Goal: Transaction & Acquisition: Obtain resource

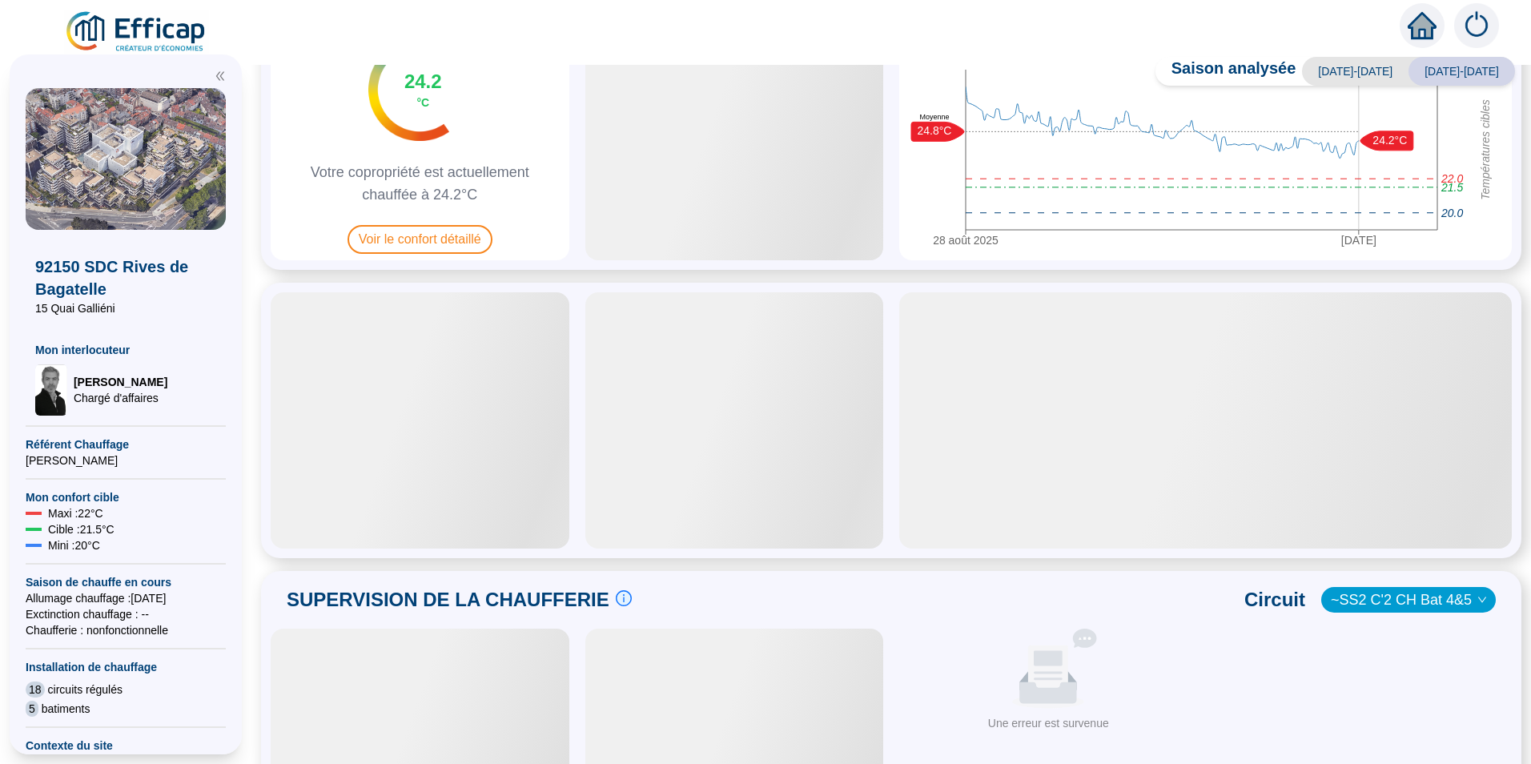
scroll to position [320, 0]
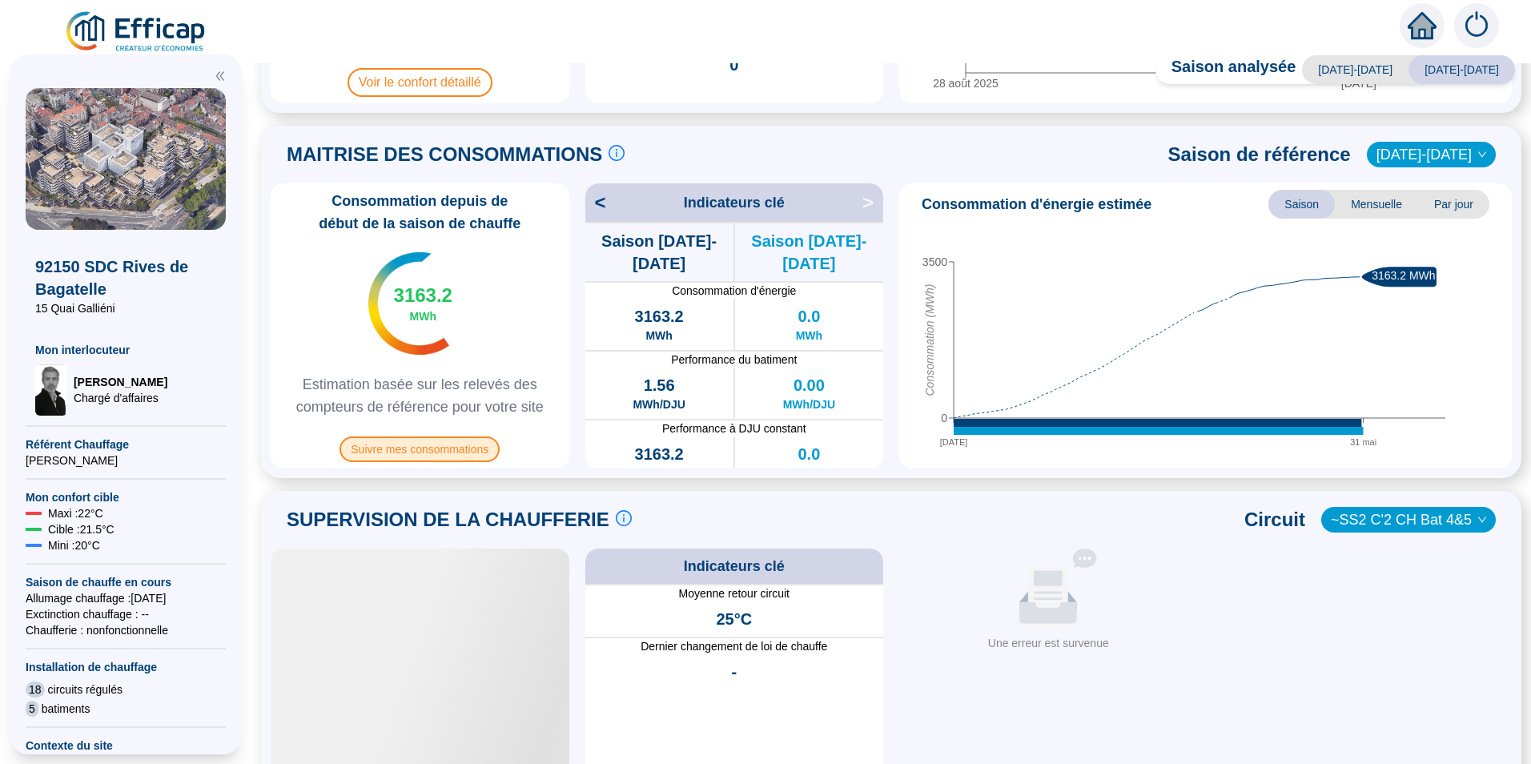
click at [425, 449] on span "Suivre mes consommations" at bounding box center [420, 450] width 160 height 26
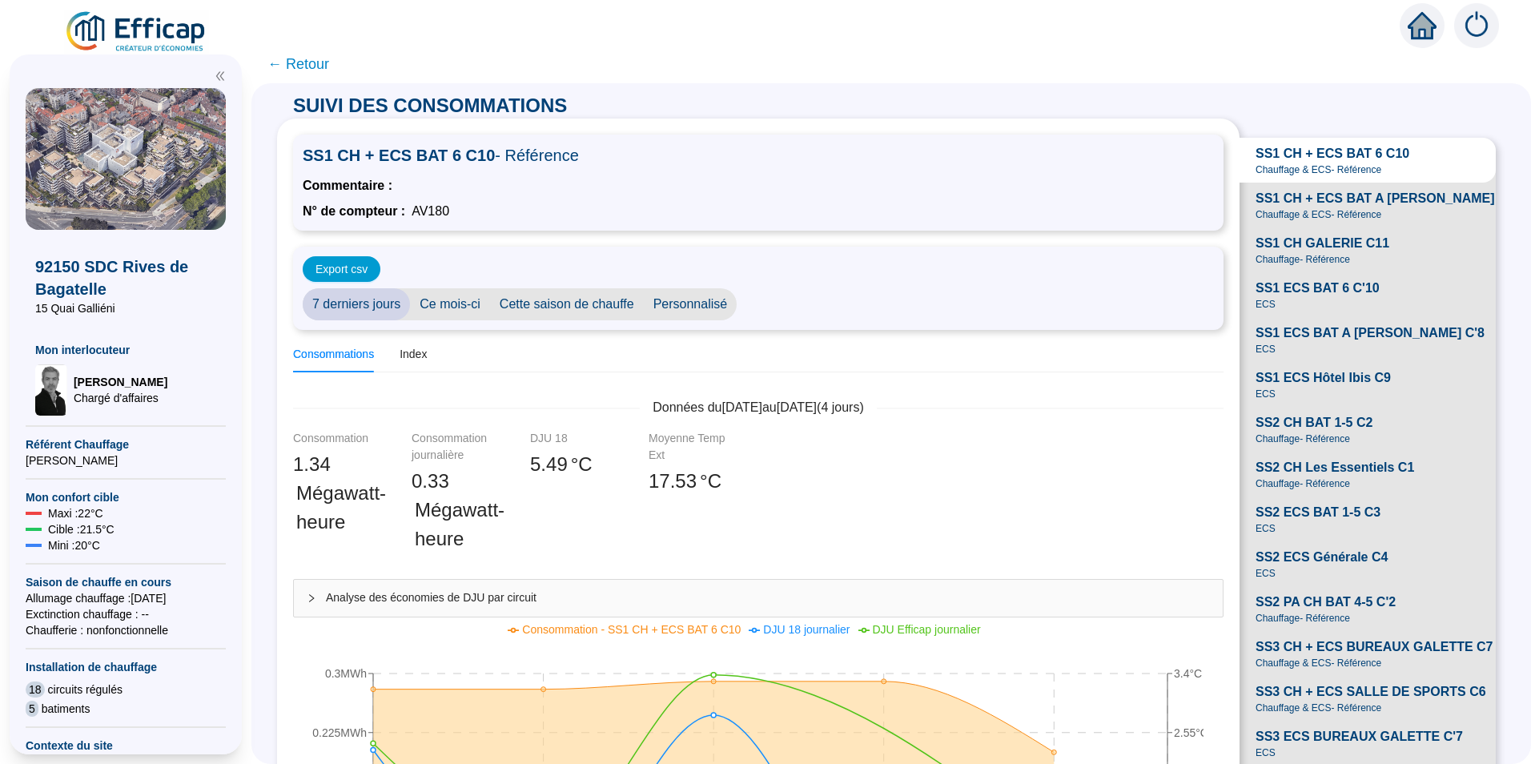
click at [712, 301] on span "Personnalisé" at bounding box center [691, 304] width 94 height 32
click at [780, 305] on input "[DATE]" at bounding box center [789, 304] width 87 height 17
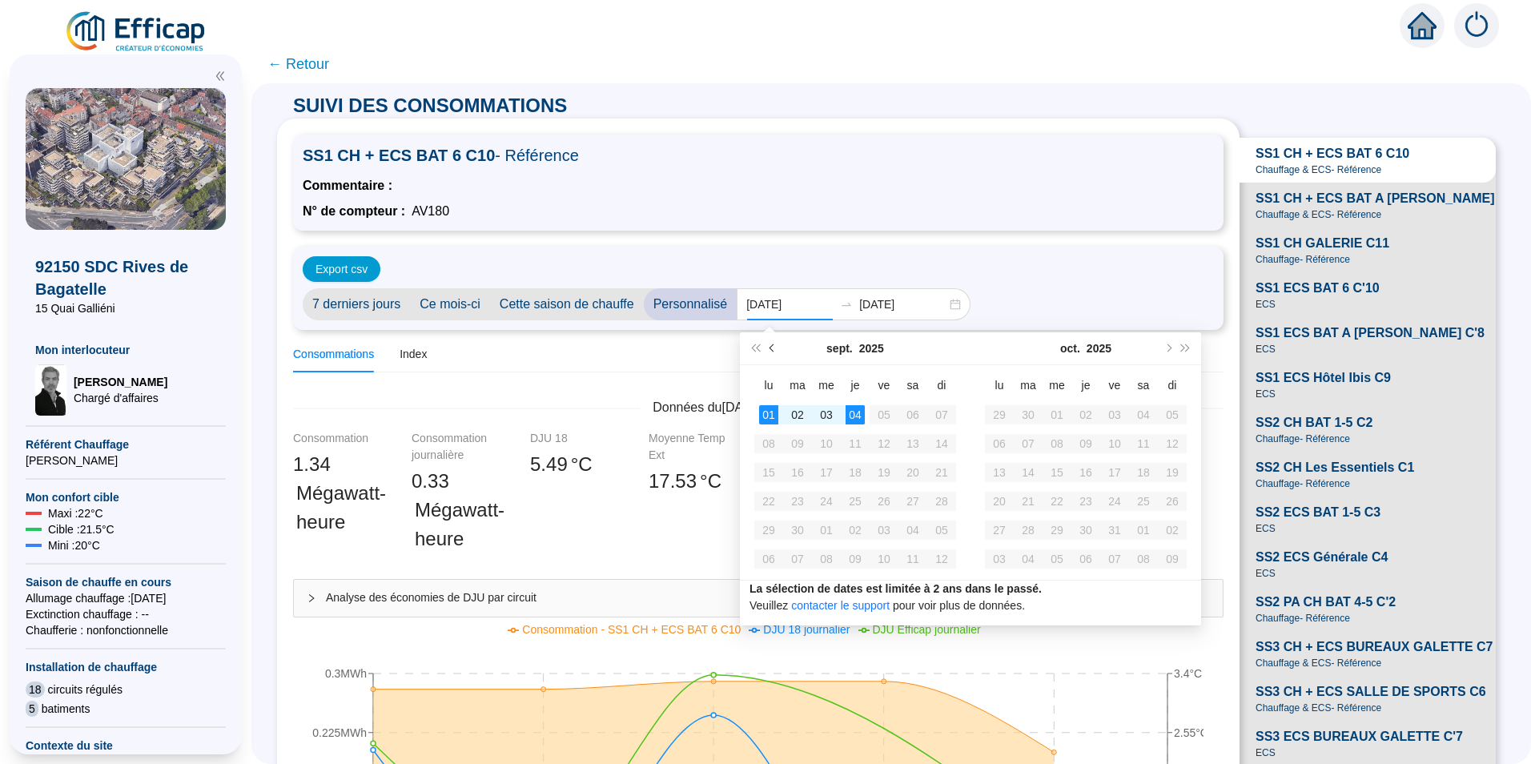
click at [764, 346] on button "Mois précédent (PageUp)" at bounding box center [773, 348] width 18 height 32
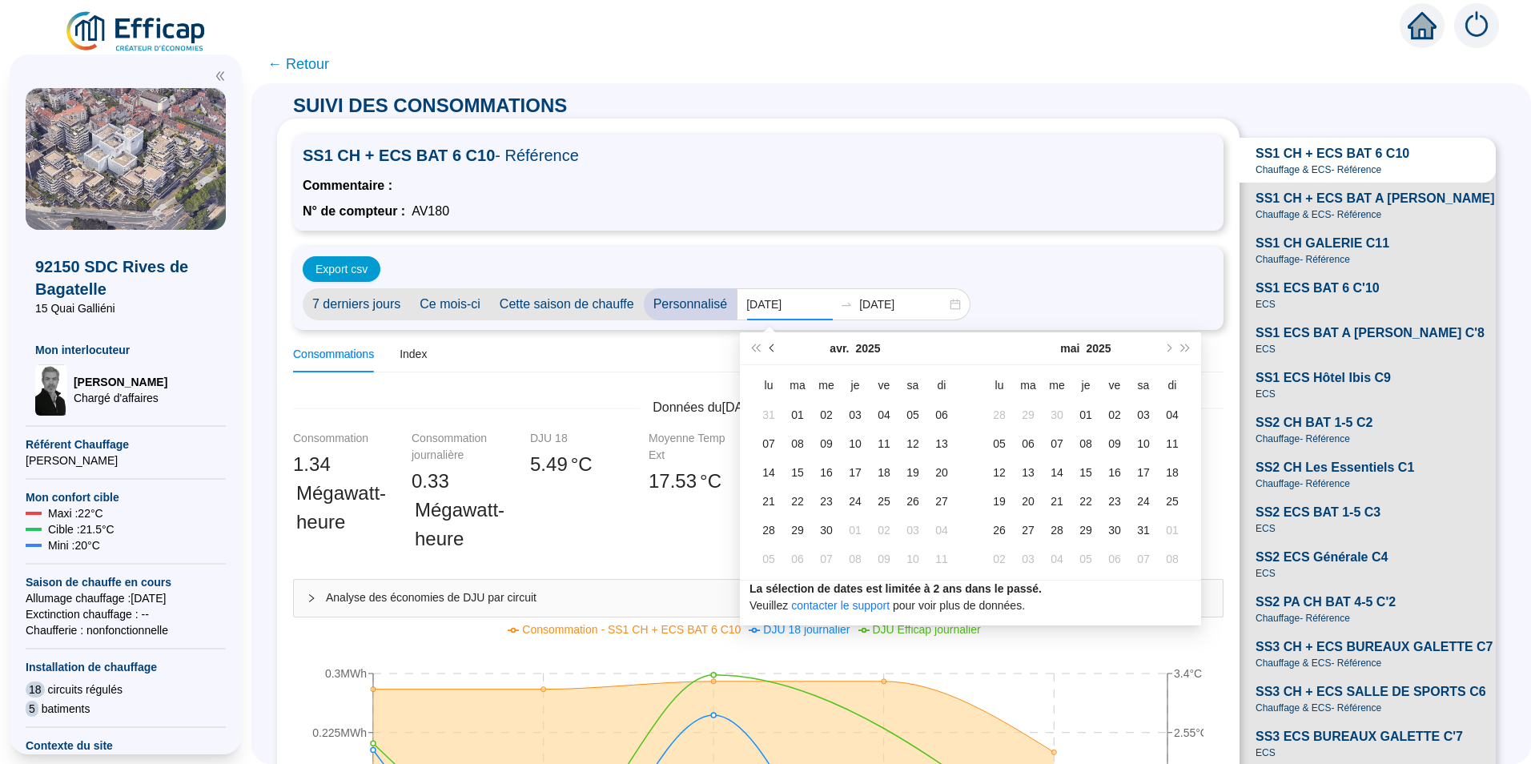
click at [764, 346] on button "Mois précédent (PageUp)" at bounding box center [773, 348] width 18 height 32
click at [769, 350] on button "Mois précédent (PageUp)" at bounding box center [773, 348] width 18 height 32
click at [769, 349] on button "Mois précédent (PageUp)" at bounding box center [773, 348] width 18 height 32
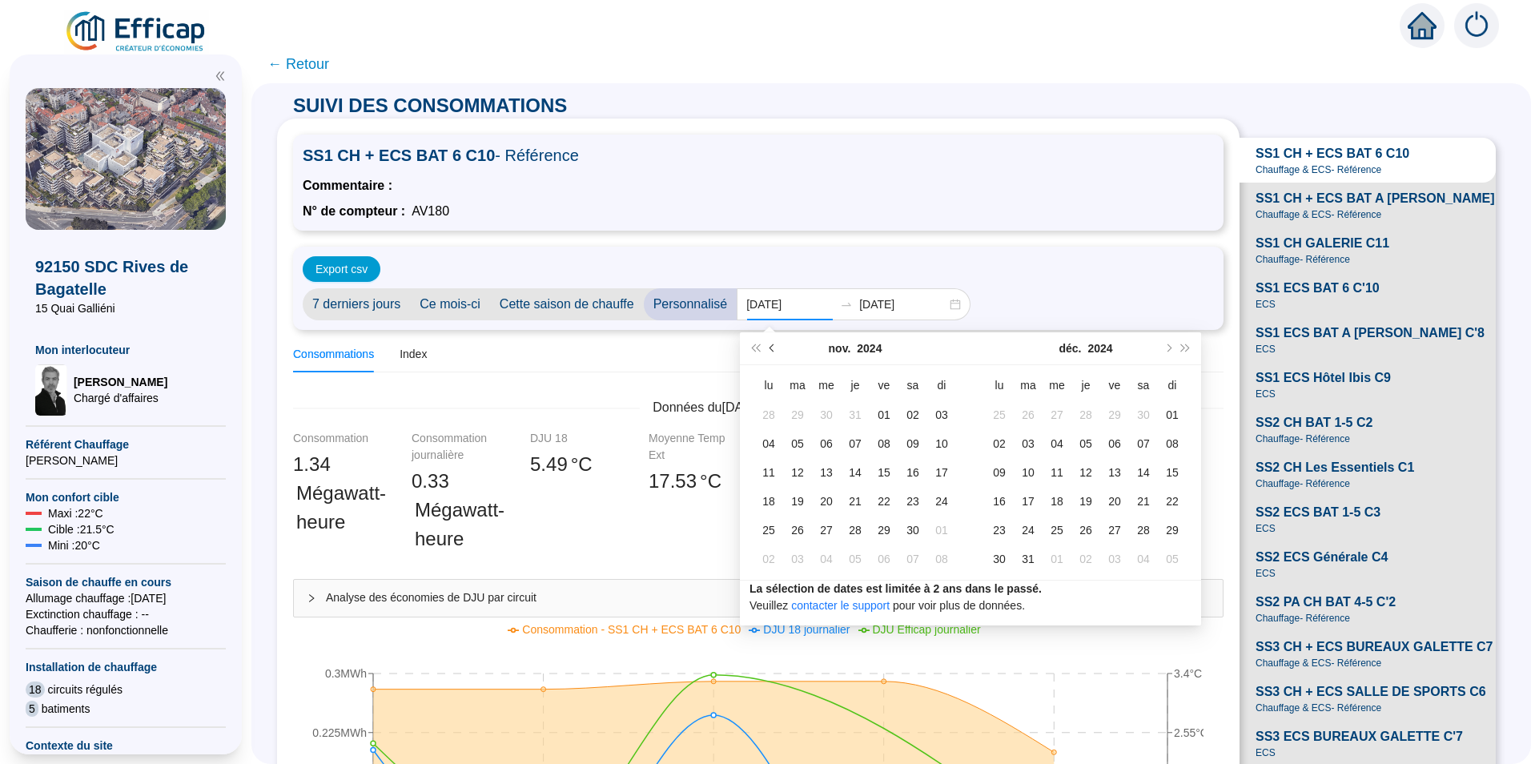
click at [769, 349] on button "Mois précédent (PageUp)" at bounding box center [773, 348] width 18 height 32
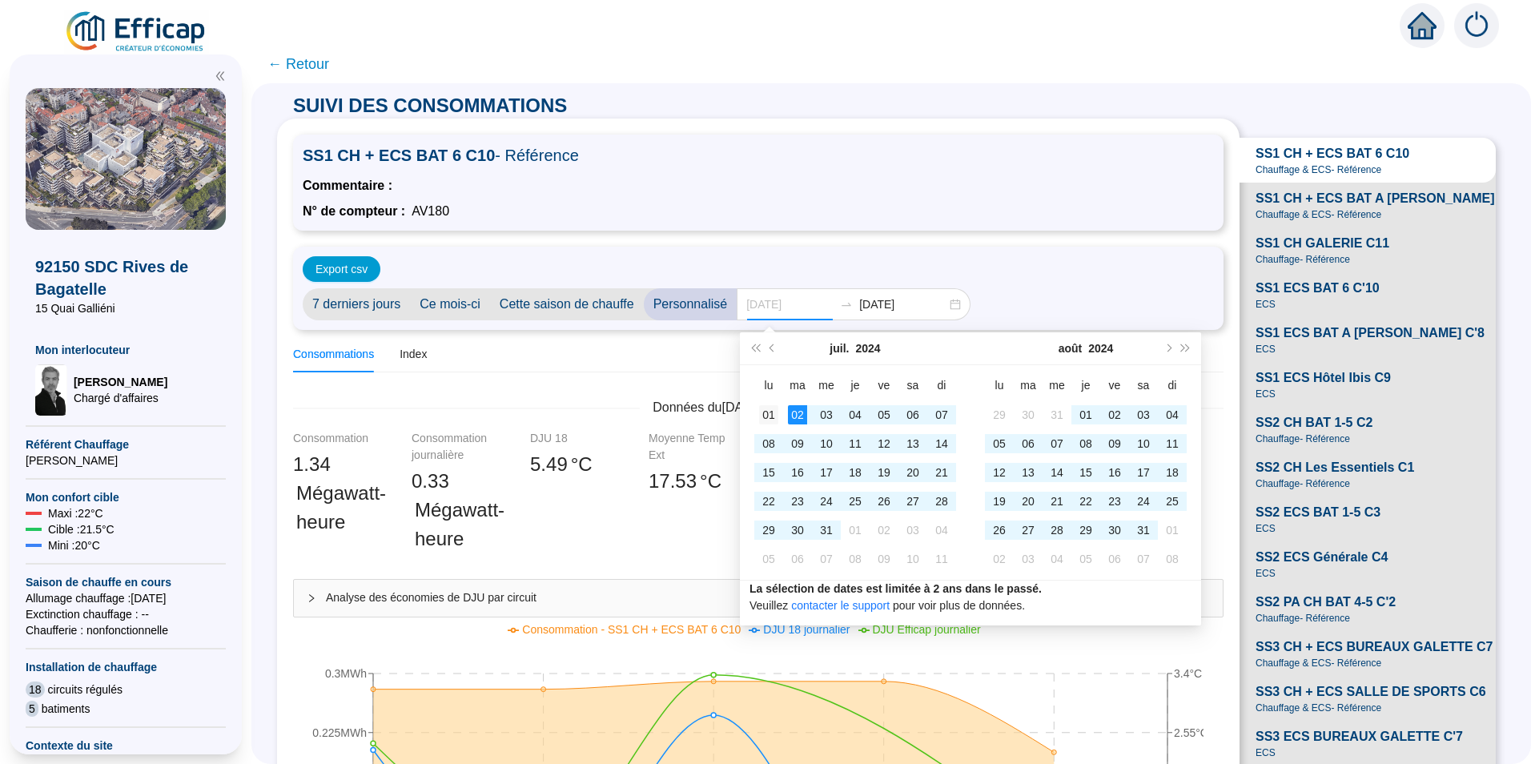
type input "[DATE]"
click at [767, 407] on div "01" at bounding box center [768, 414] width 19 height 19
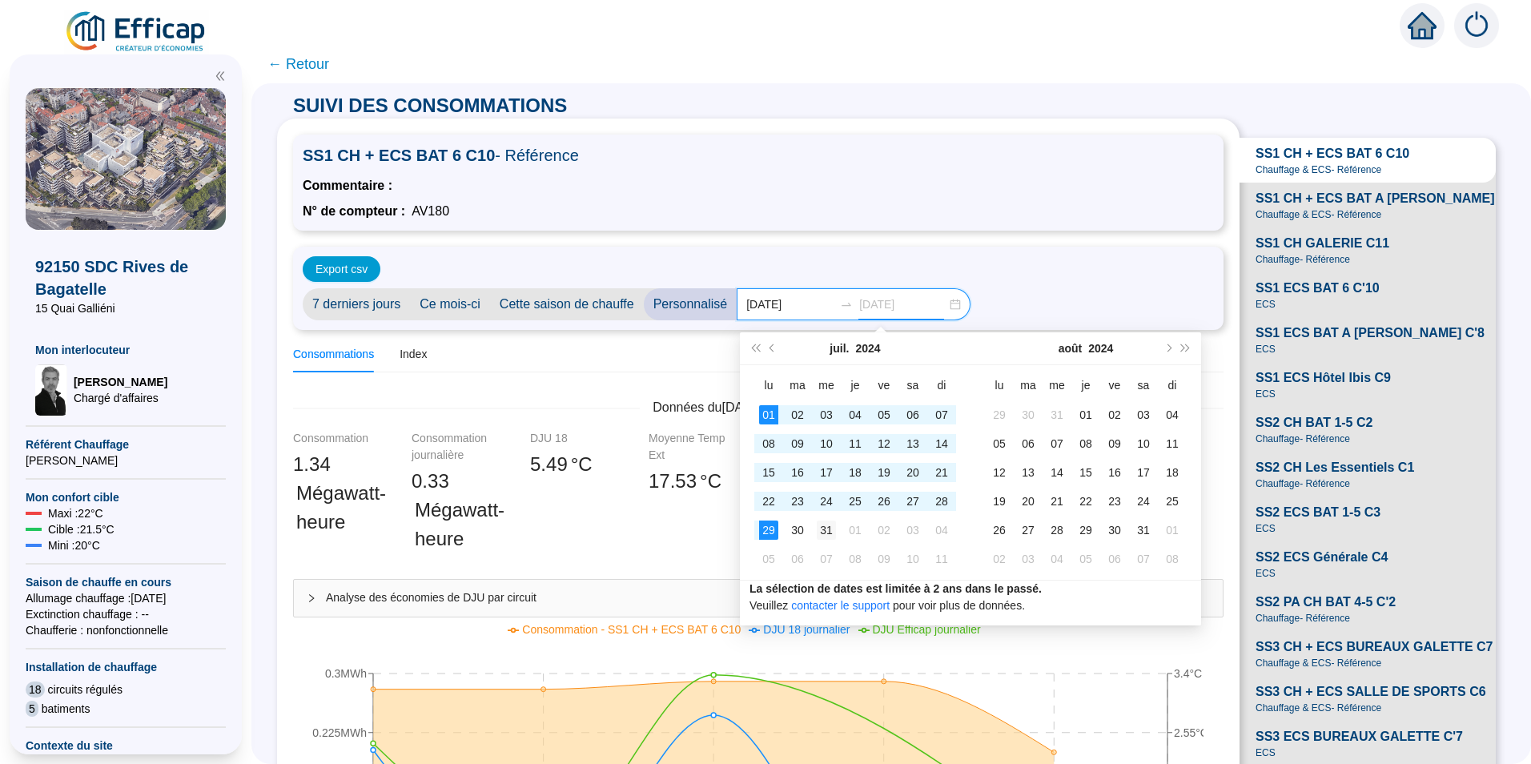
type input "[DATE]"
click at [833, 529] on div "31" at bounding box center [826, 530] width 19 height 19
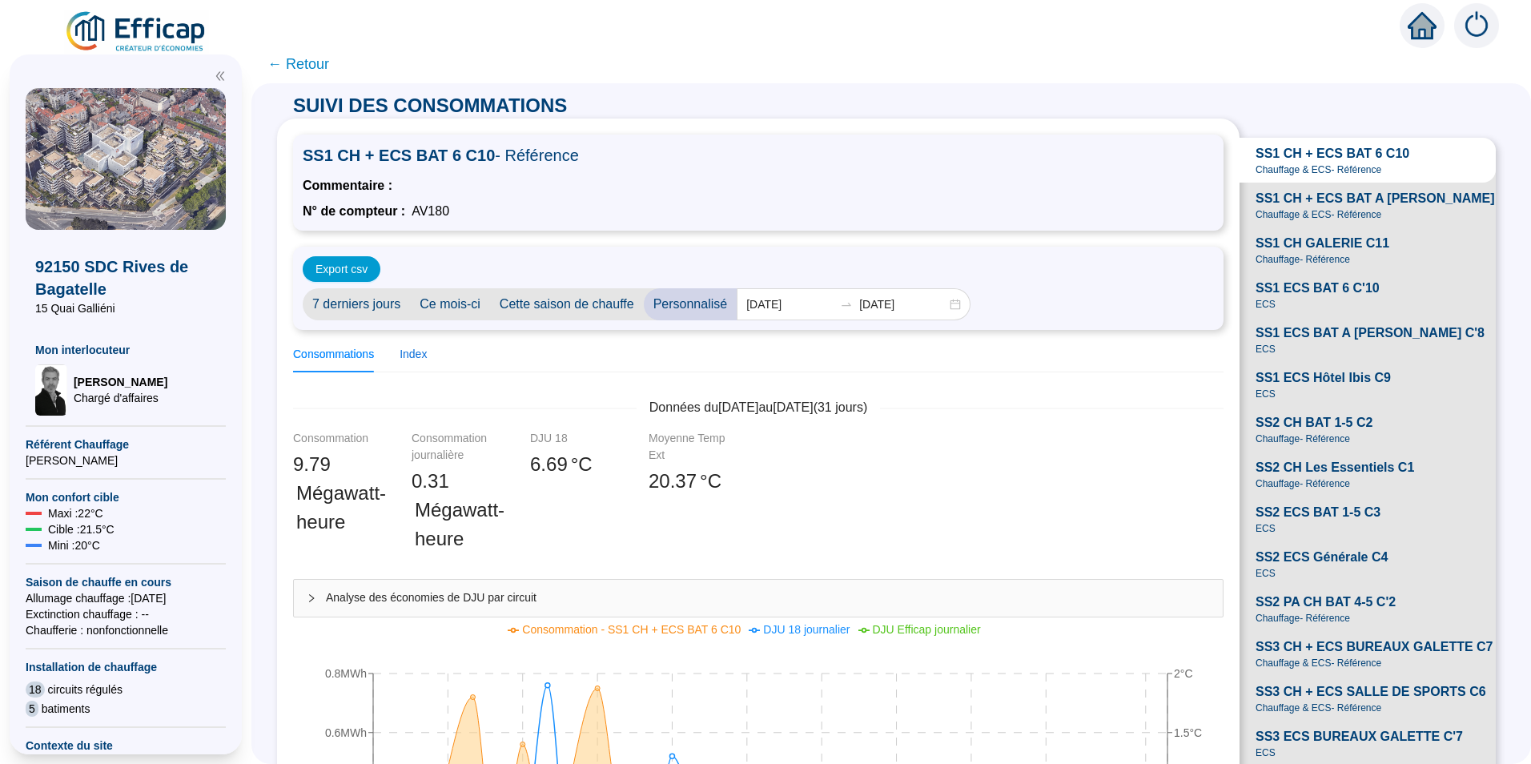
click at [424, 357] on div "Index" at bounding box center [413, 354] width 27 height 17
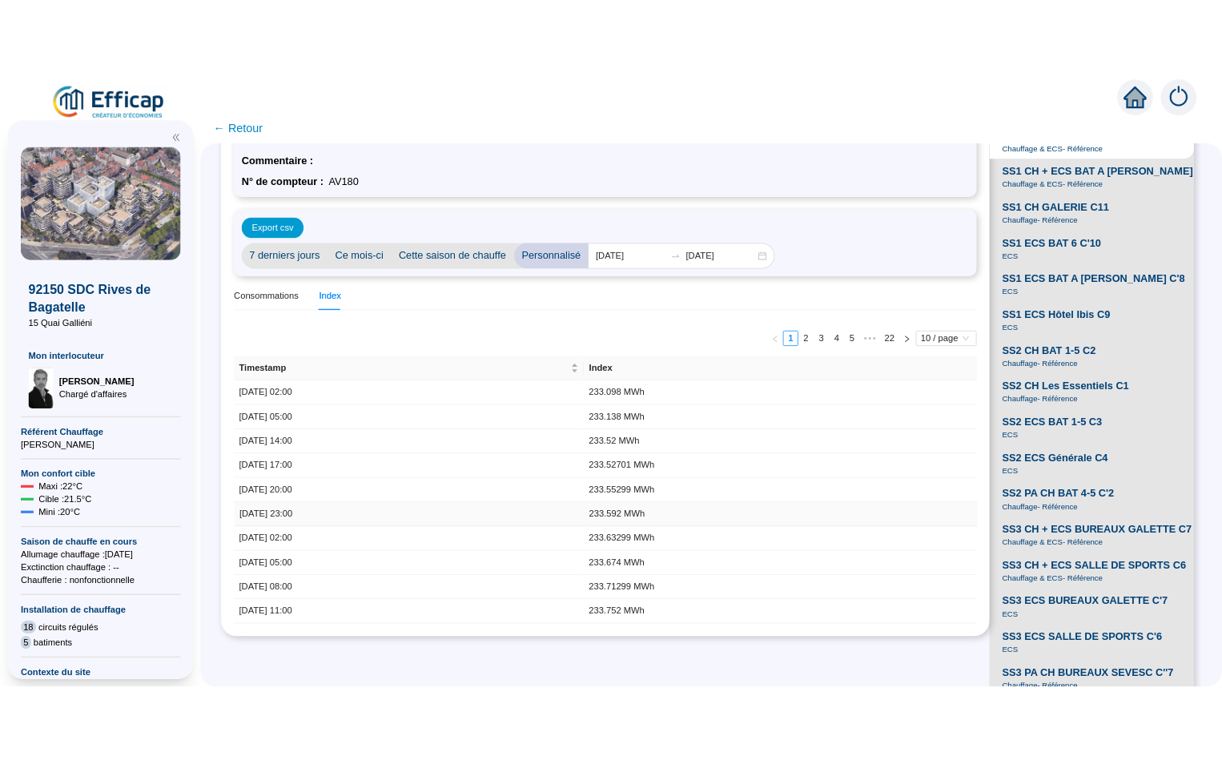
scroll to position [160, 0]
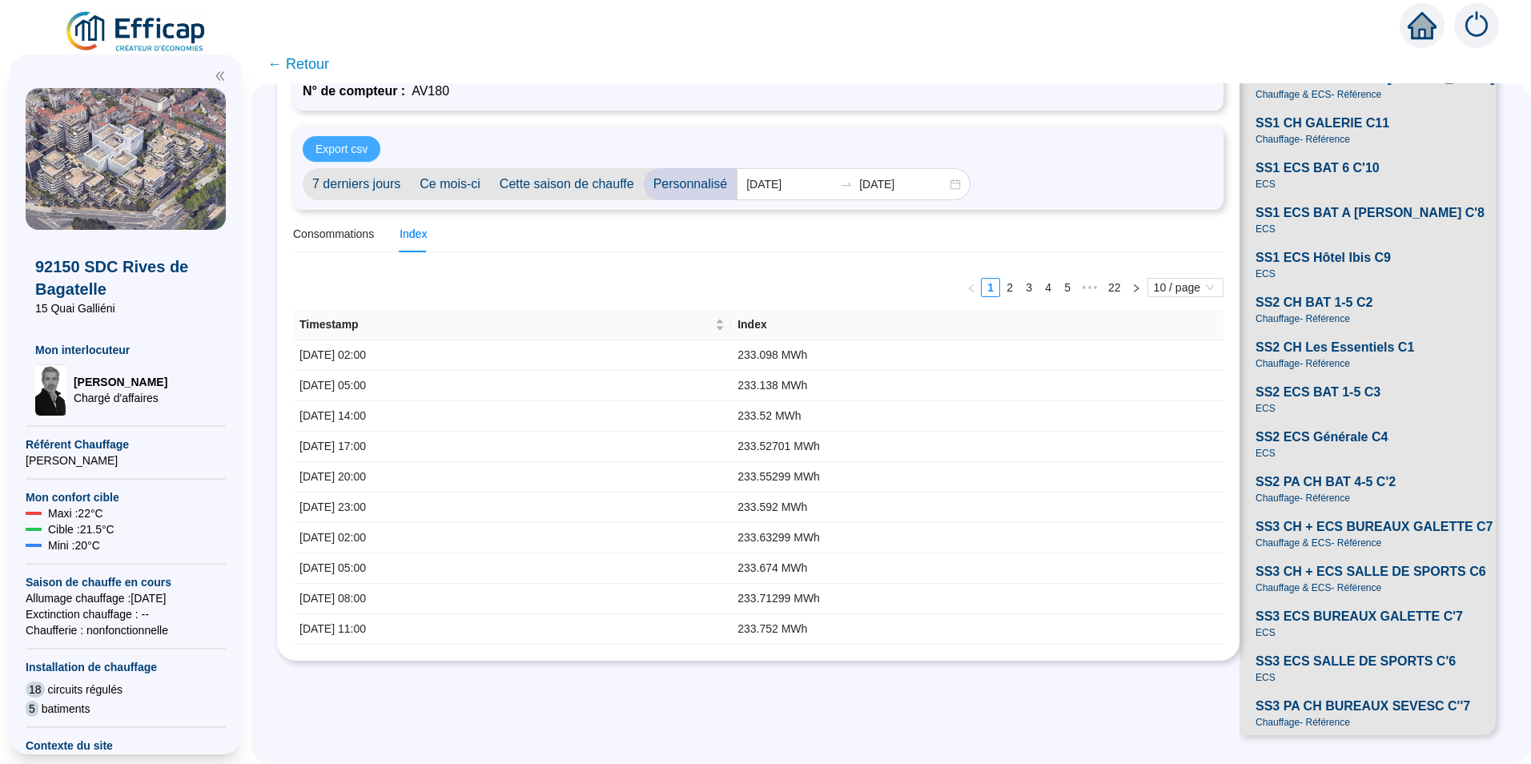
click at [366, 141] on span "Export csv" at bounding box center [342, 149] width 52 height 17
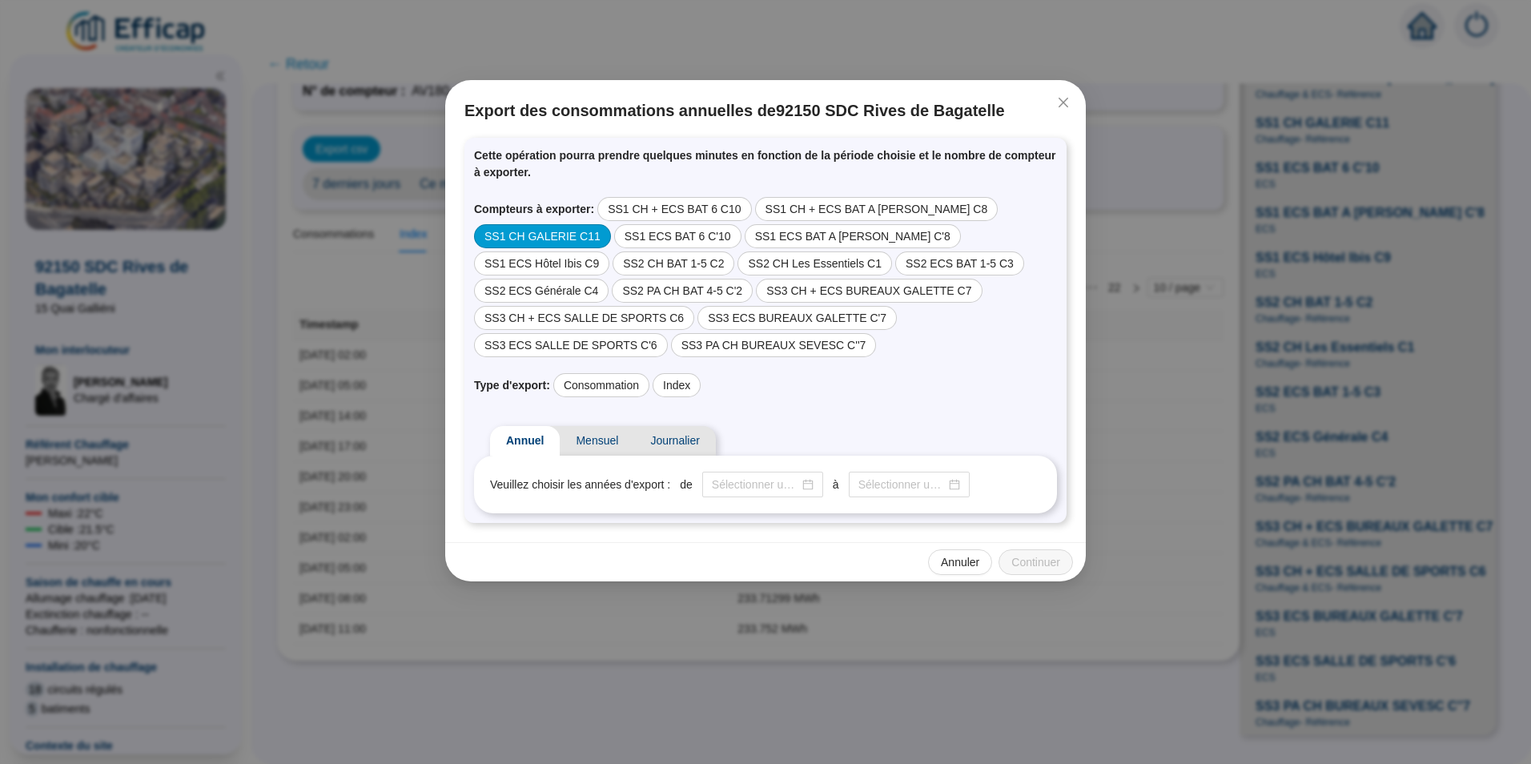
click at [611, 224] on div "SS1 CH GALERIE C11" at bounding box center [542, 236] width 137 height 24
click at [964, 554] on span "Annuler" at bounding box center [960, 562] width 38 height 17
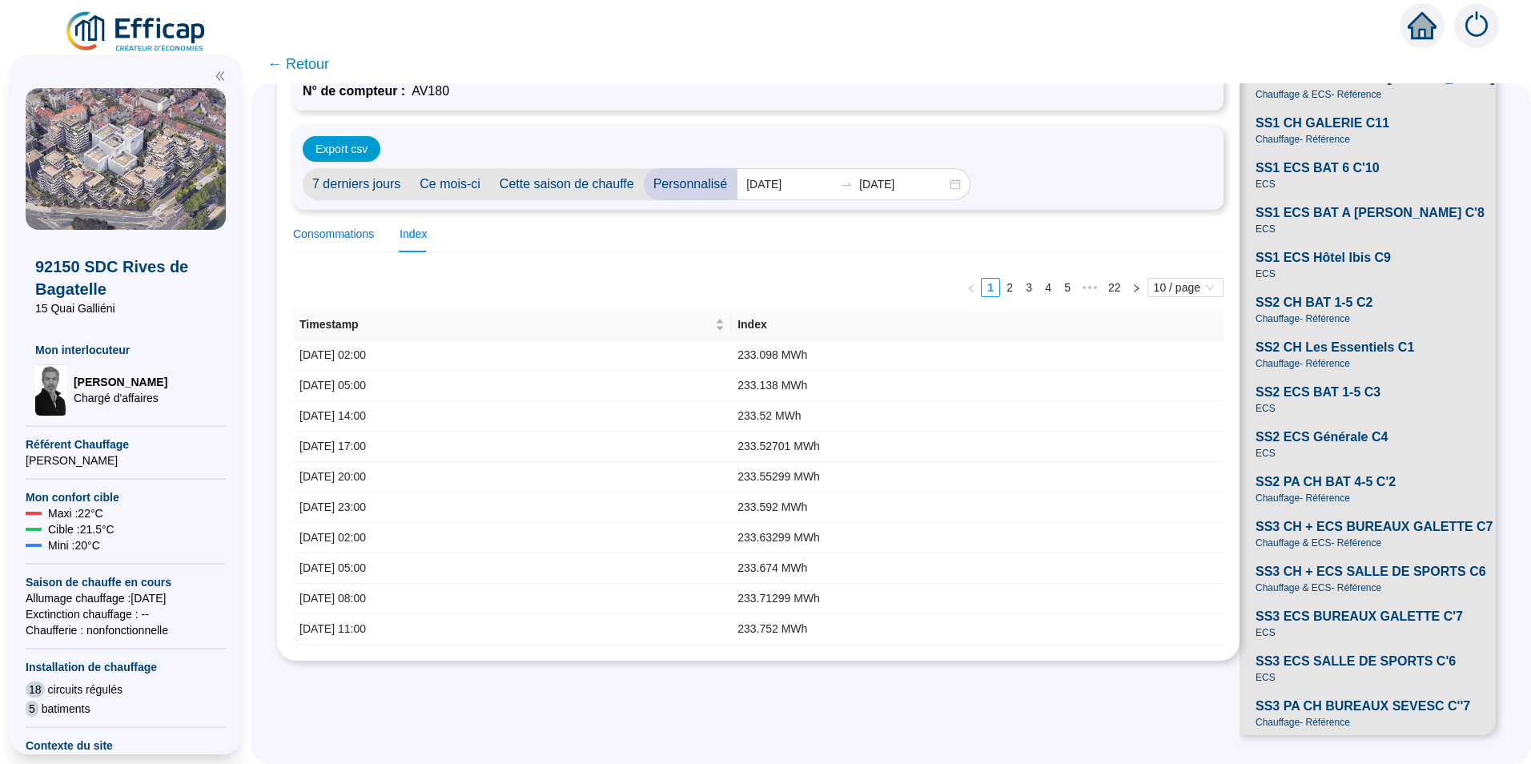
click at [357, 226] on div "Consommations" at bounding box center [333, 234] width 81 height 17
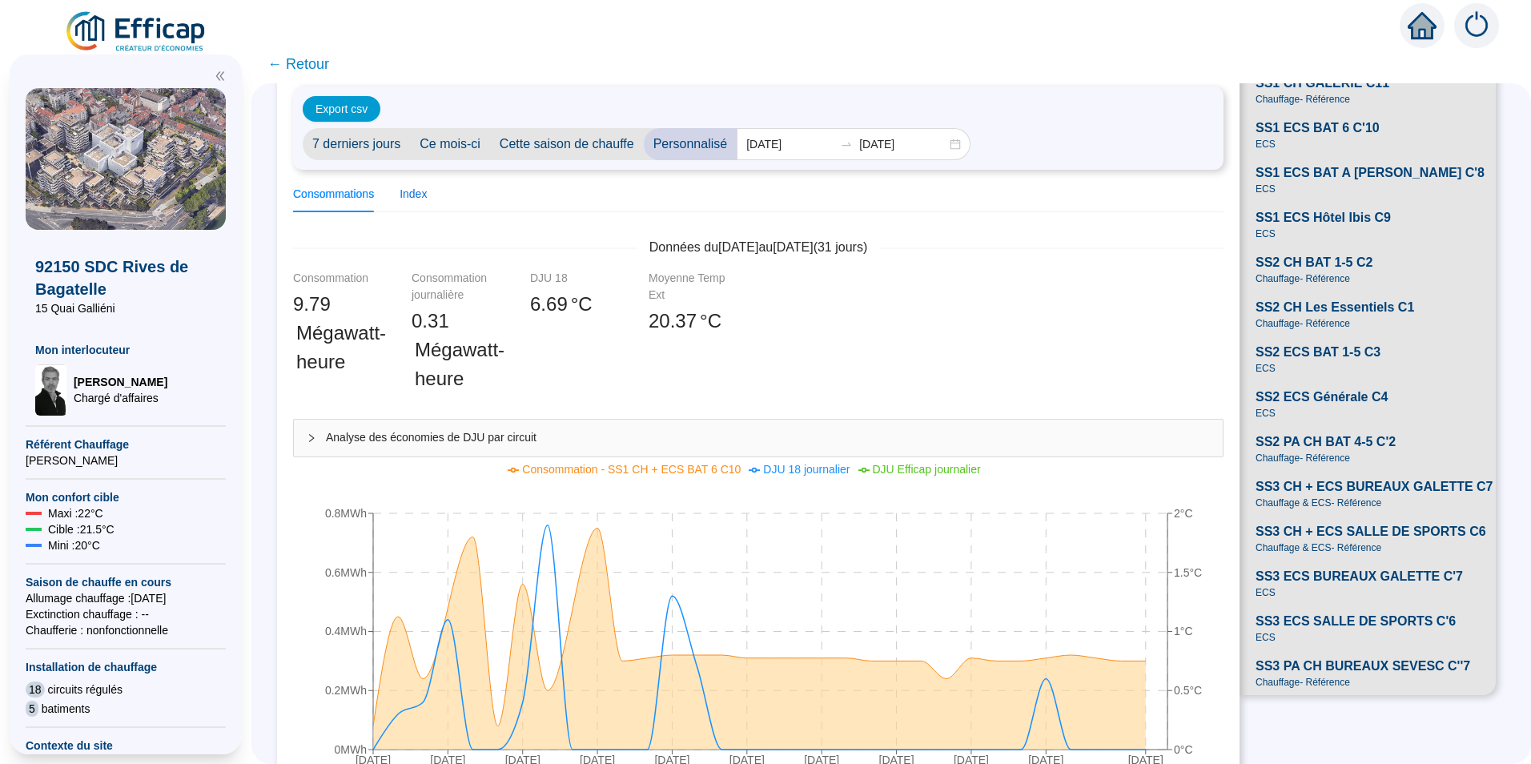
click at [427, 196] on div "Index" at bounding box center [413, 194] width 27 height 17
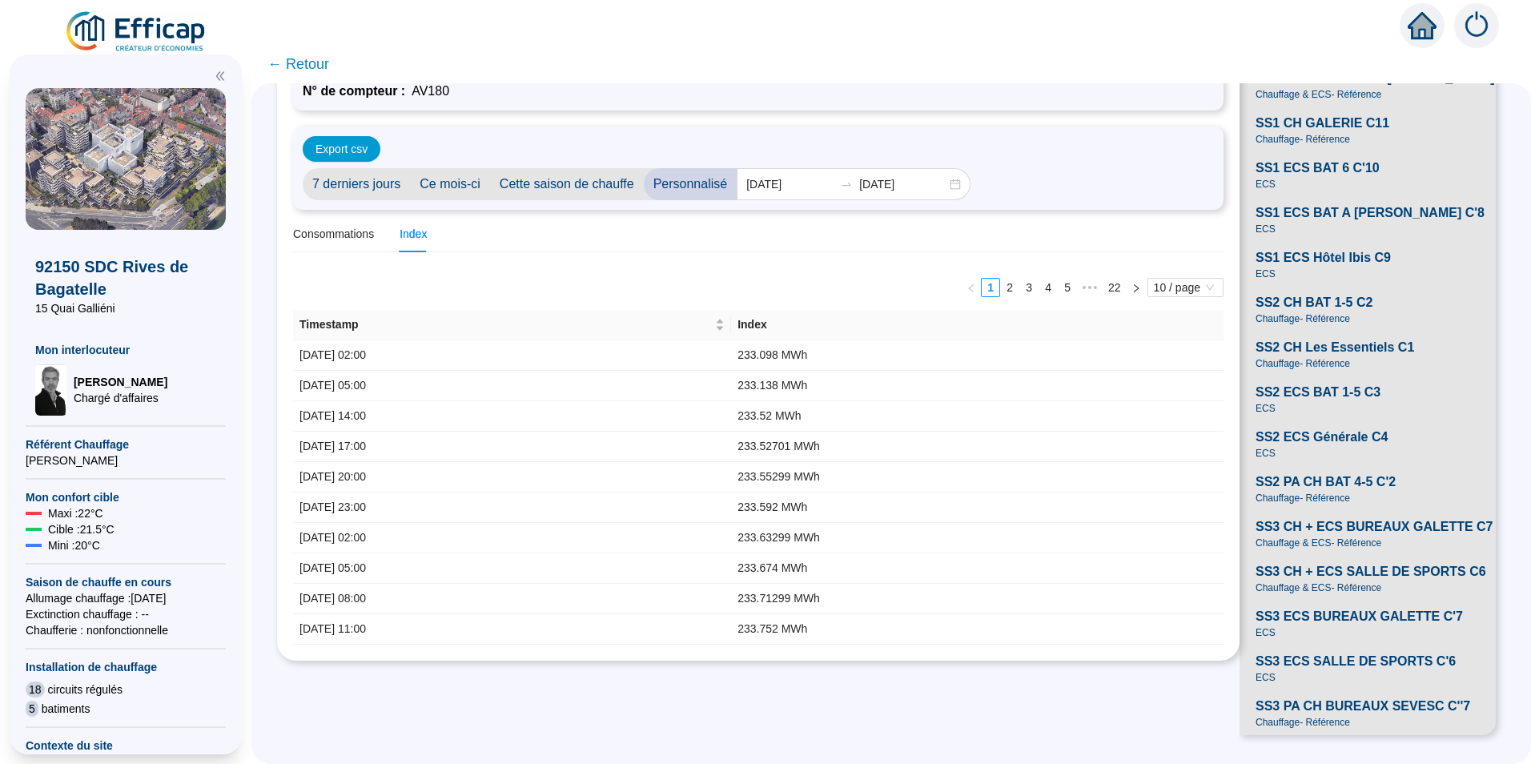
click at [1334, 114] on span "SS1 CH GALERIE C11" at bounding box center [1323, 123] width 134 height 19
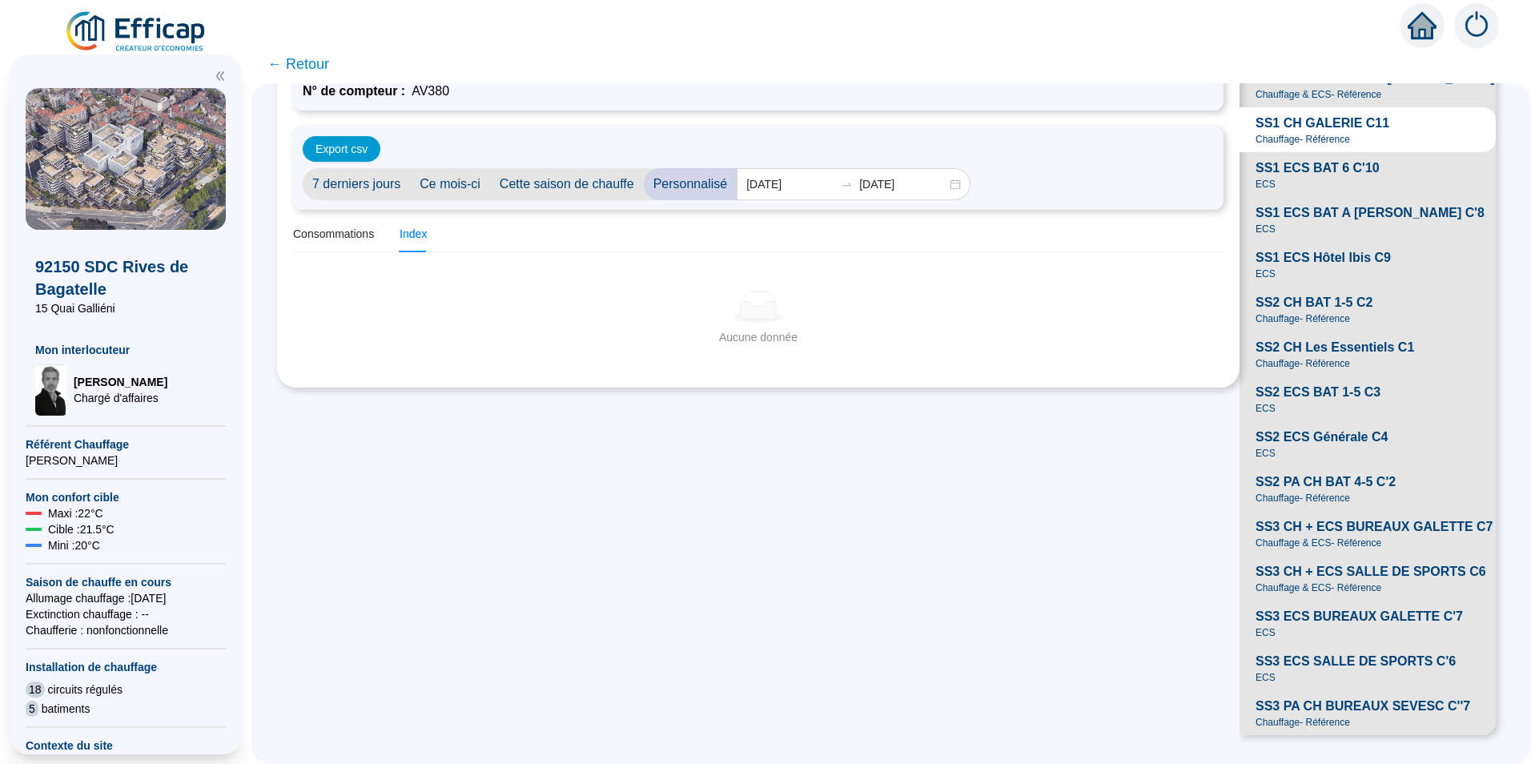
click at [1320, 168] on span "SS1 ECS BAT 6 C'10" at bounding box center [1318, 168] width 124 height 19
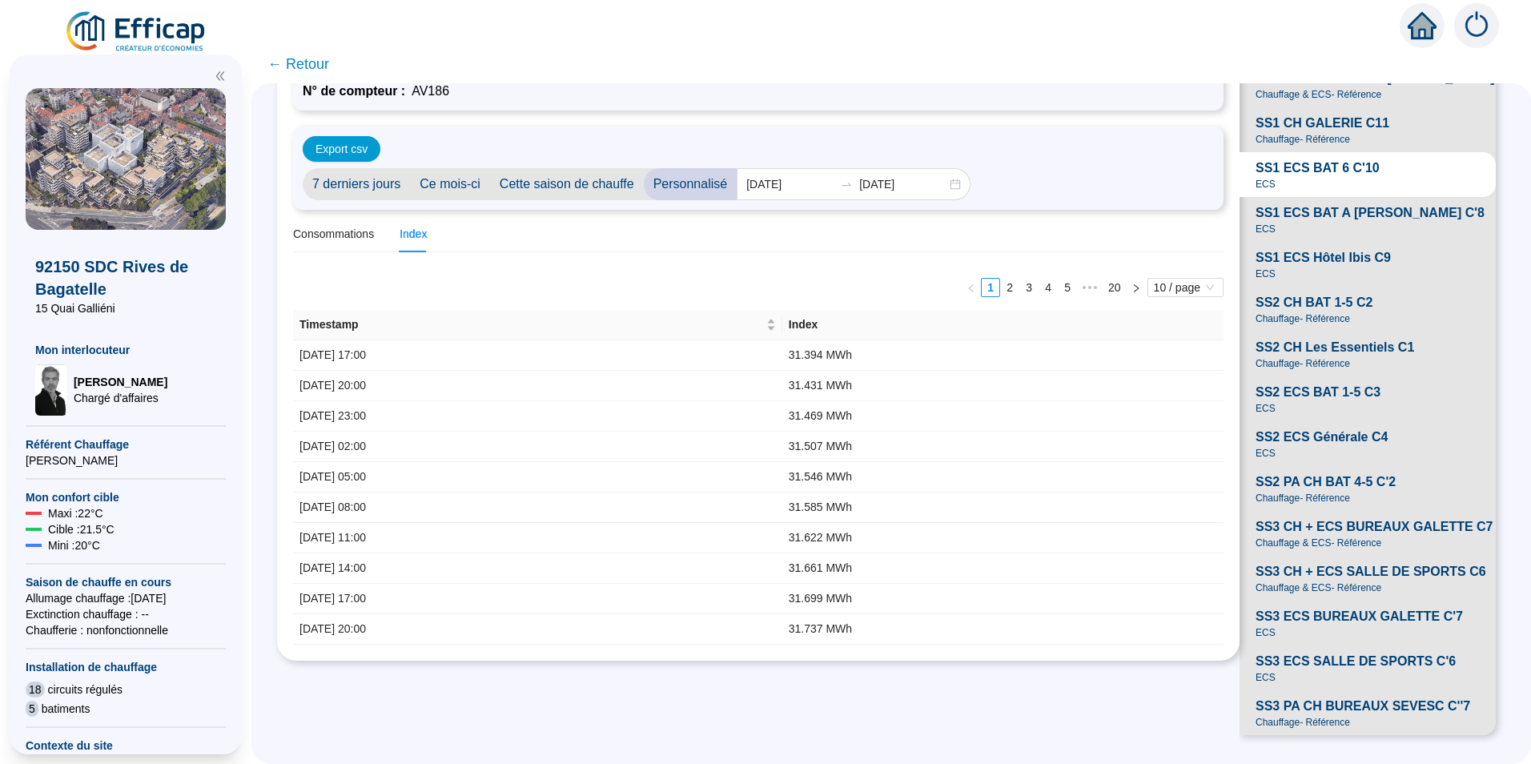
click at [1318, 133] on span "Chauffage - Référence" at bounding box center [1303, 139] width 95 height 13
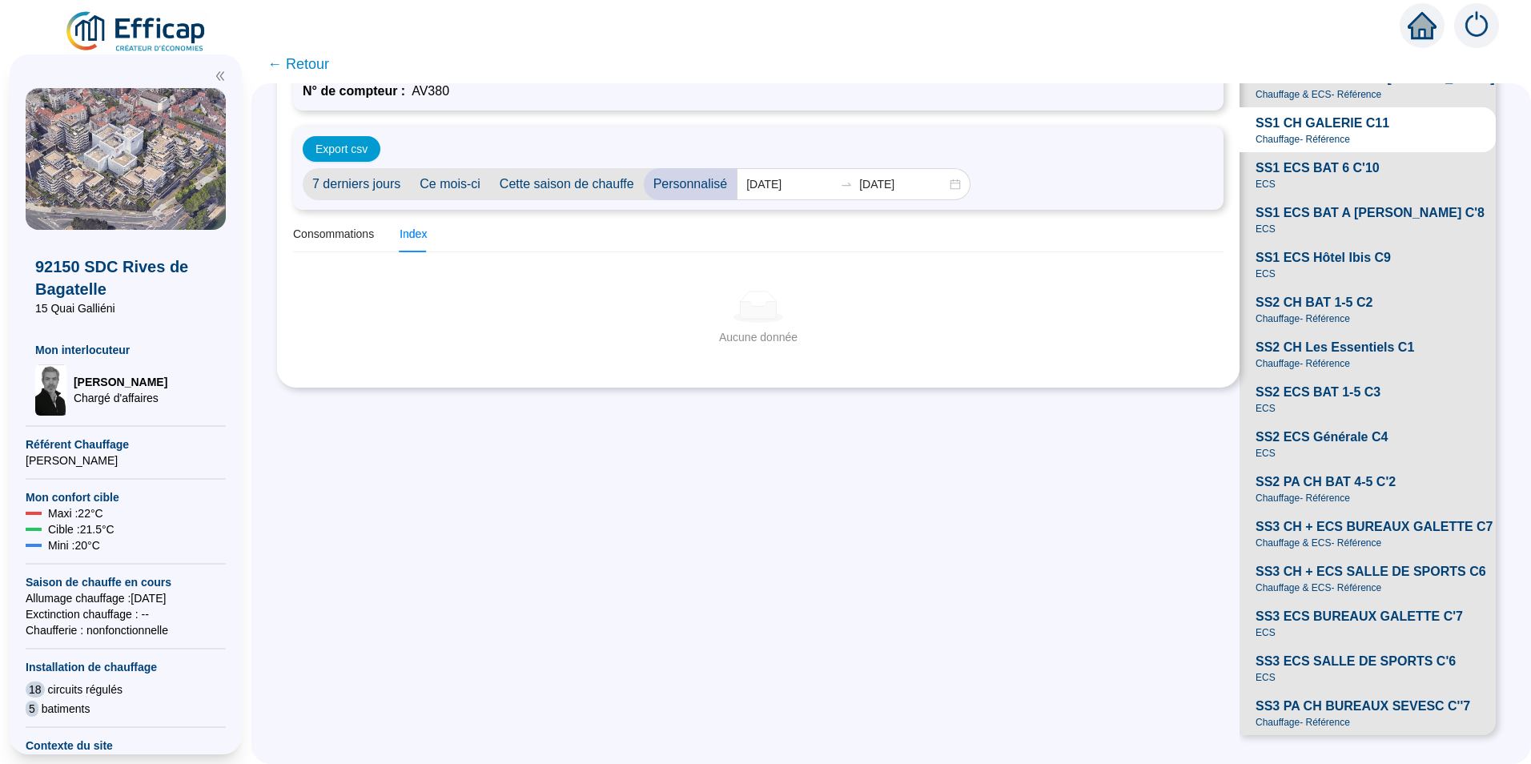
click at [1317, 133] on span "Chauffage - Référence" at bounding box center [1303, 139] width 95 height 13
click at [1291, 176] on div "SS1 ECS BAT 6 C'10 ECS" at bounding box center [1318, 175] width 124 height 32
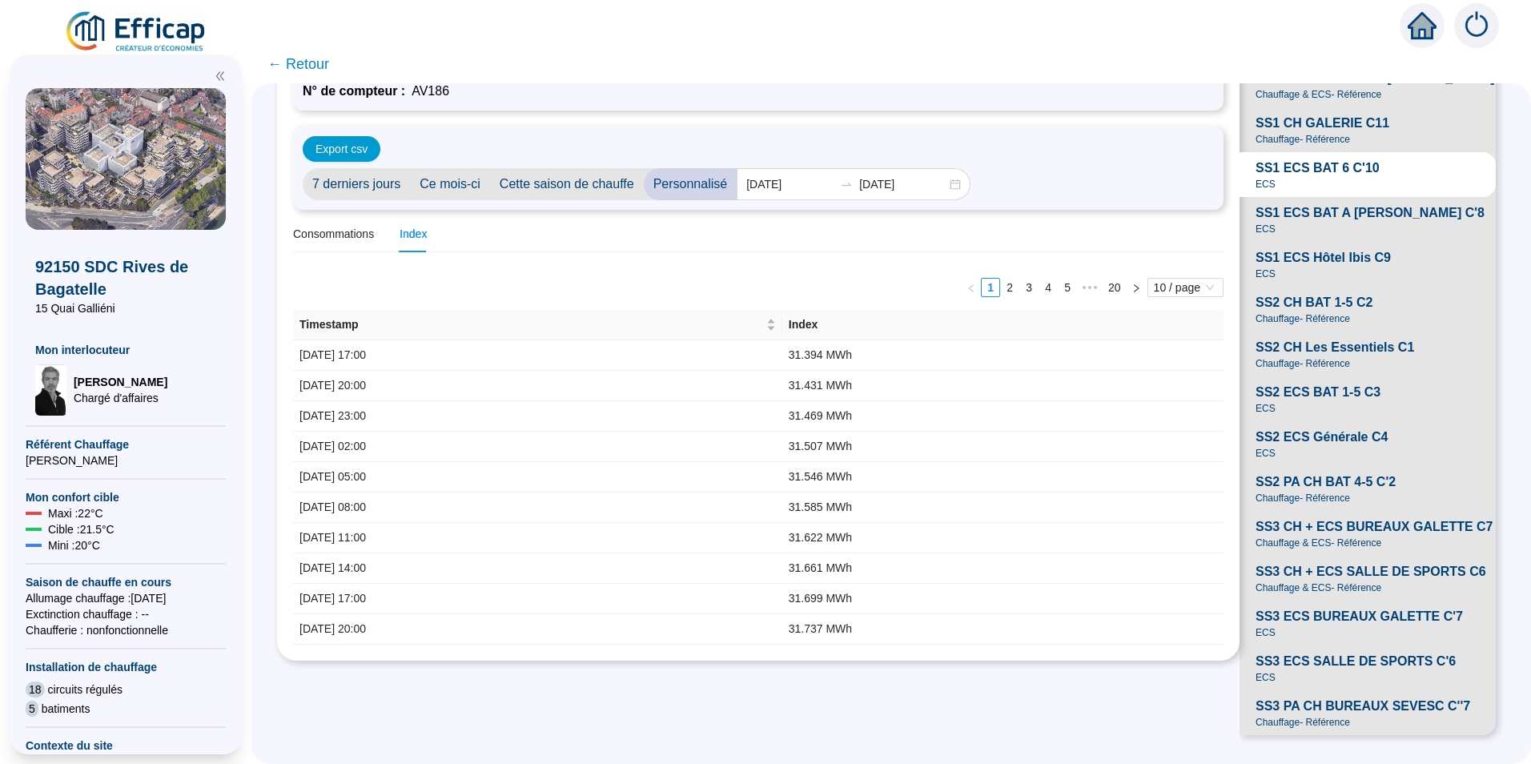
click at [1347, 119] on div "SS1 CH GALERIE C11 Chauffage - Référence" at bounding box center [1323, 130] width 134 height 32
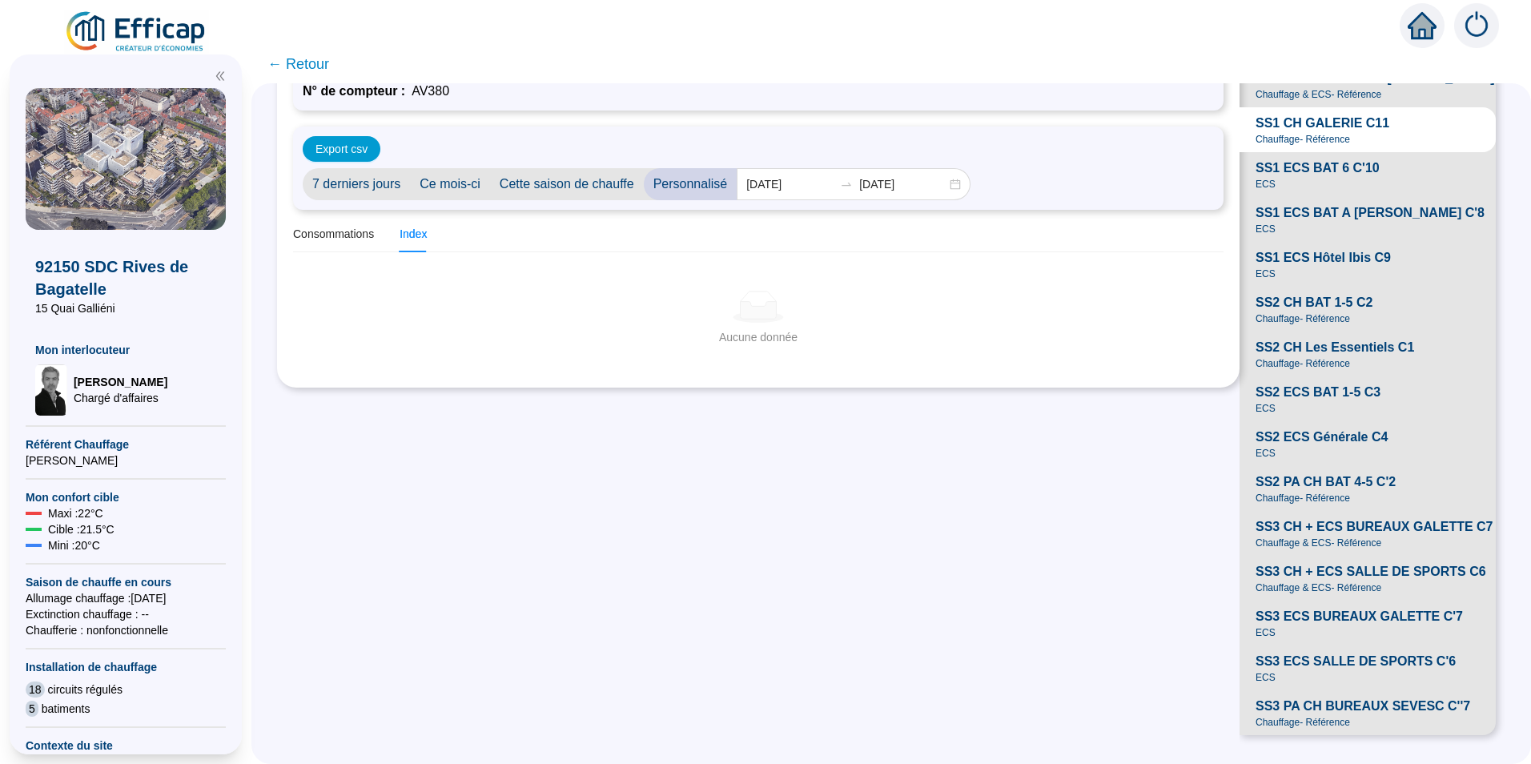
click at [1335, 163] on span "SS1 ECS BAT 6 C'10" at bounding box center [1318, 168] width 124 height 19
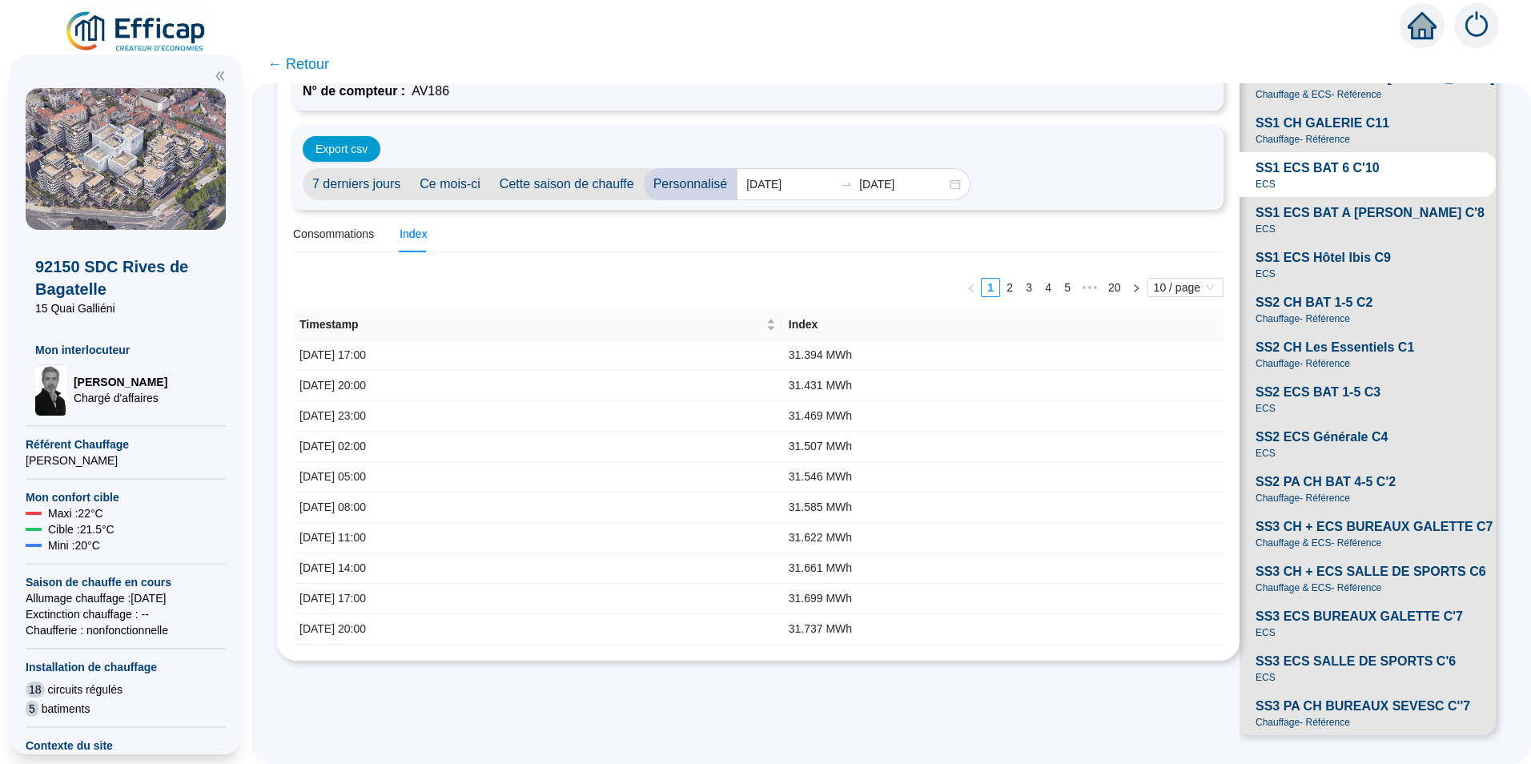
click at [1326, 242] on span "SS1 ECS BAT A [PERSON_NAME] C'8 ECS" at bounding box center [1368, 219] width 256 height 45
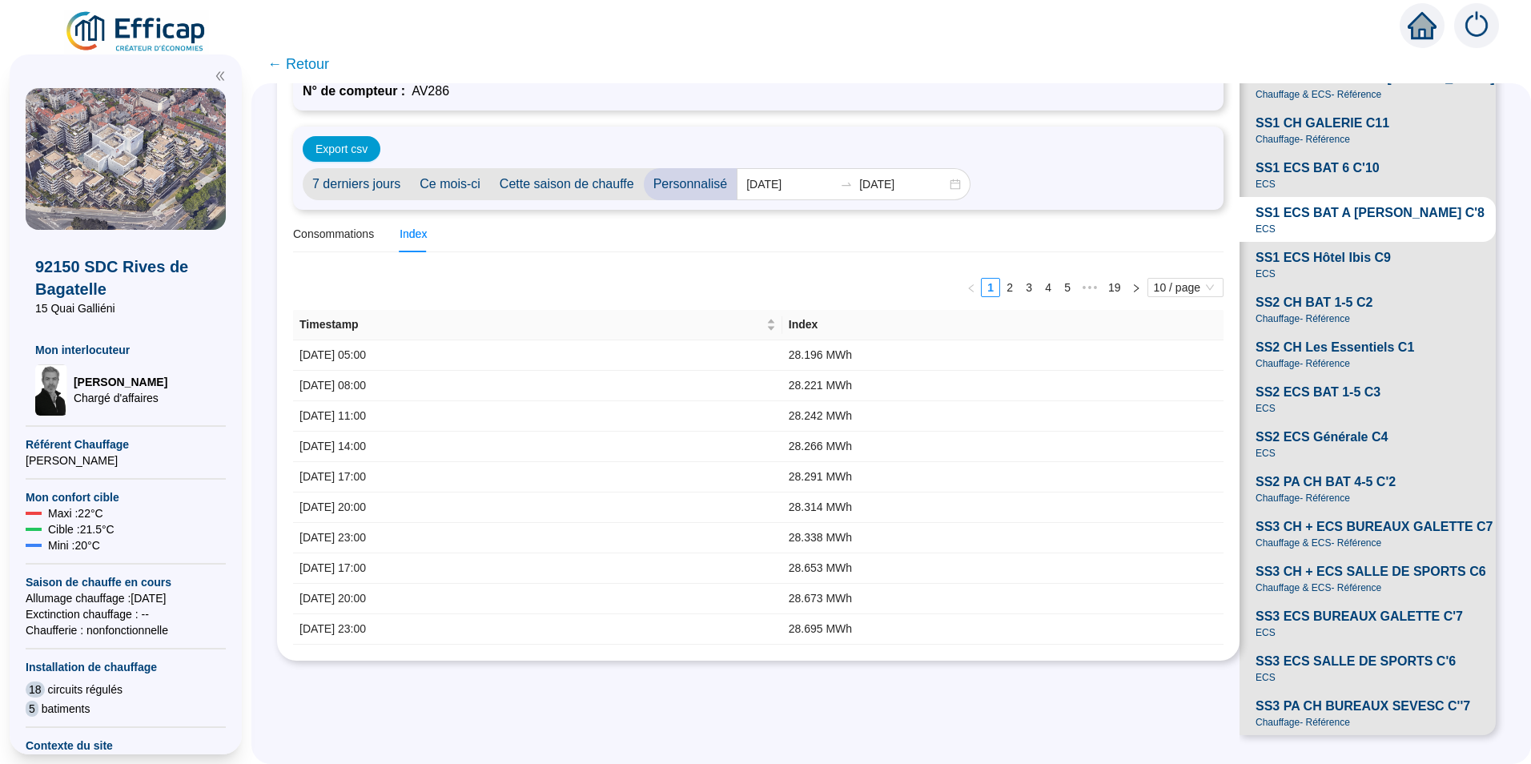
click at [1332, 268] on span "SS1 ECS Hôtel Ibis C9" at bounding box center [1323, 257] width 135 height 19
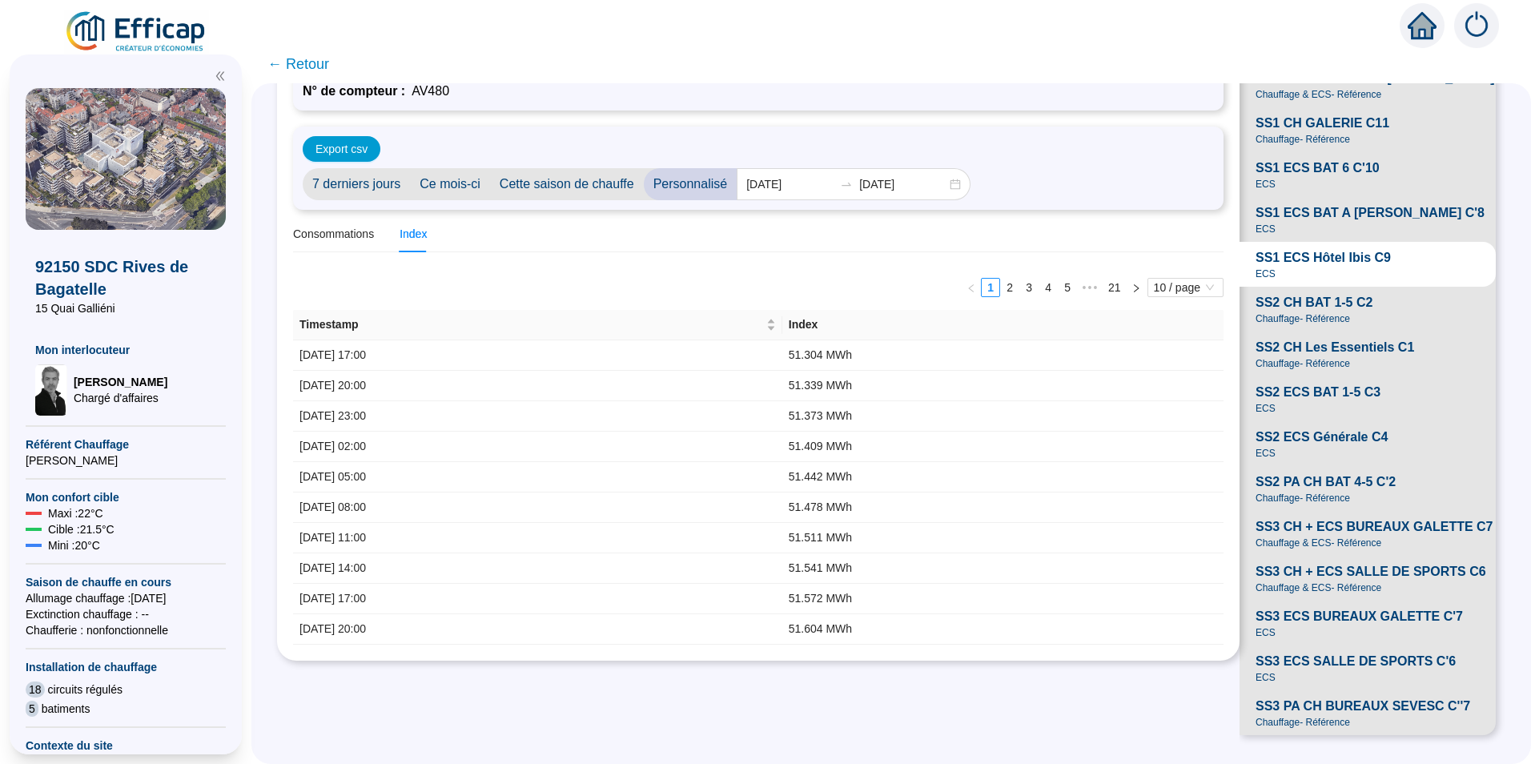
click at [1338, 312] on span "SS2 CH BAT 1-5 C2" at bounding box center [1314, 302] width 117 height 19
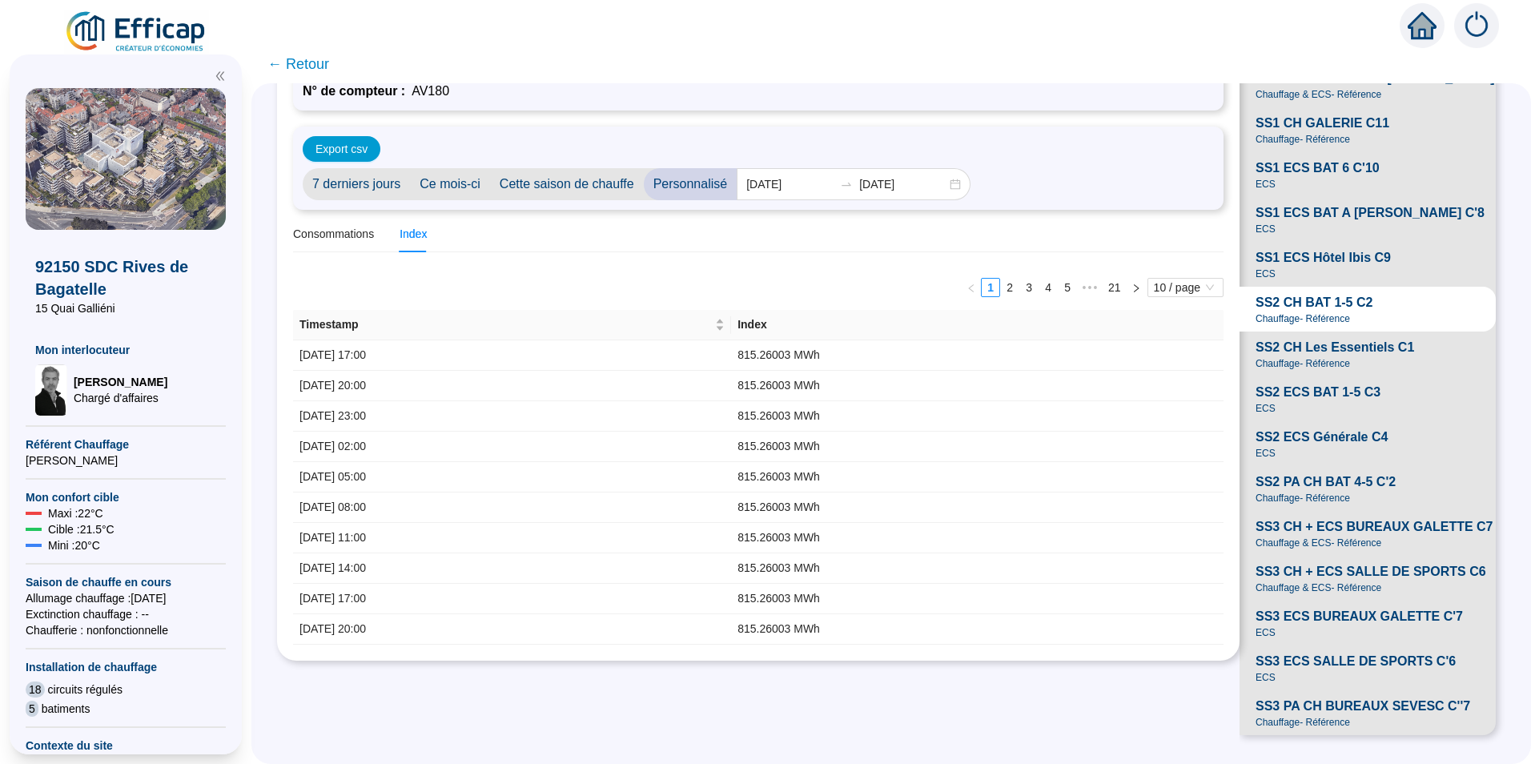
click at [1332, 357] on span "SS2 CH Les Essentiels C1" at bounding box center [1335, 347] width 159 height 19
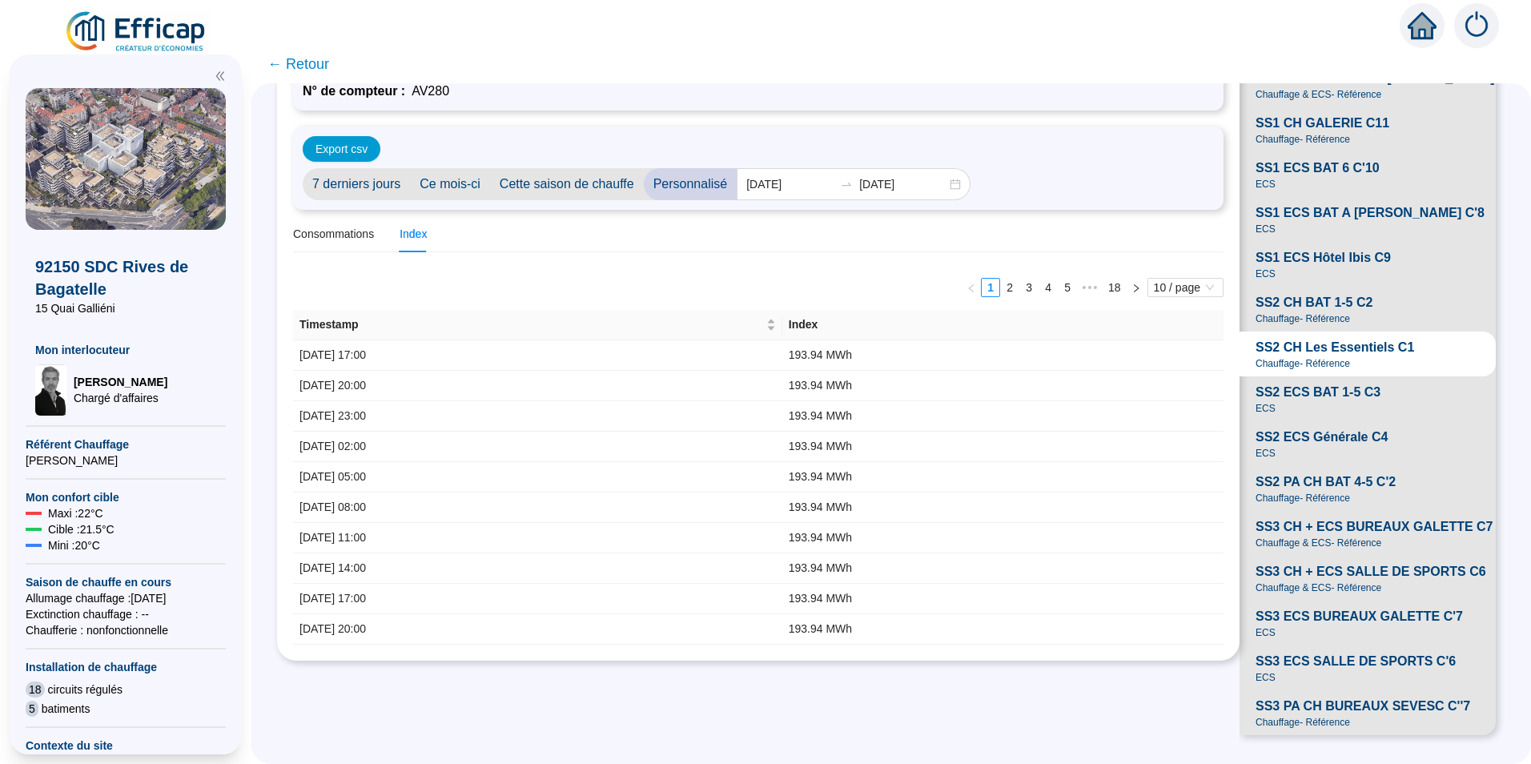
click at [1335, 402] on span "SS2 ECS BAT 1-5 C3" at bounding box center [1318, 392] width 125 height 19
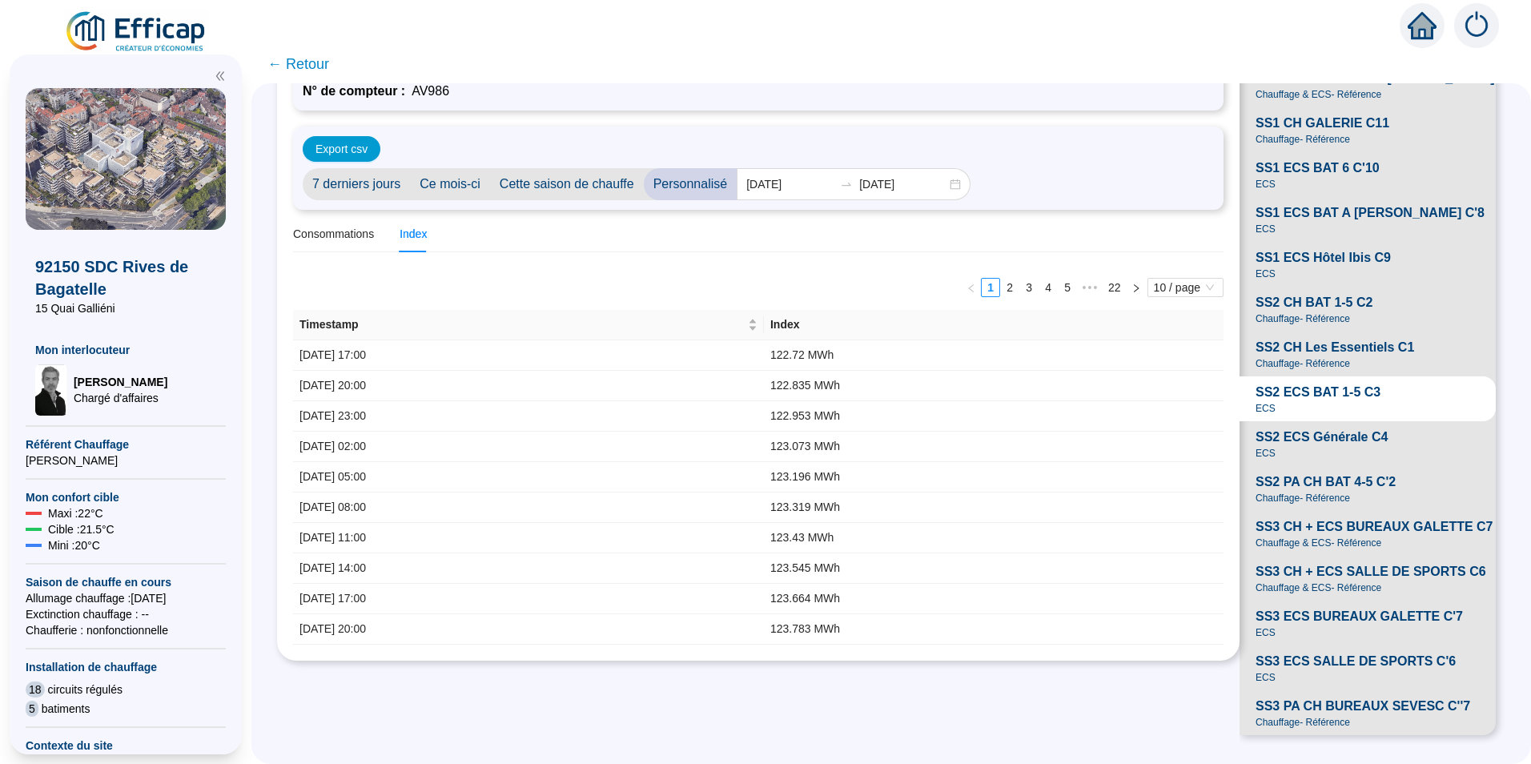
click at [1321, 447] on span "SS2 ECS Générale C4" at bounding box center [1322, 437] width 132 height 19
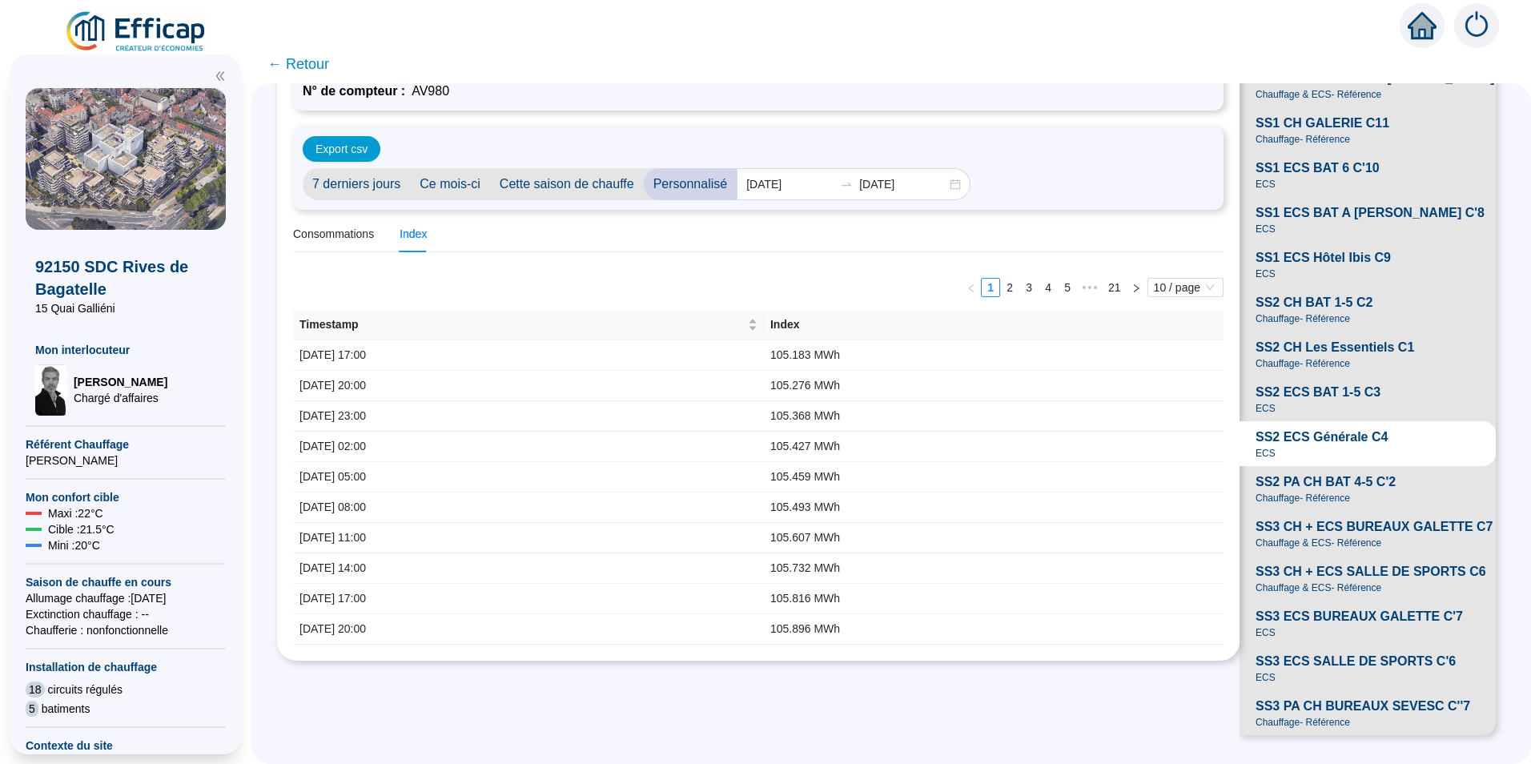
click at [1314, 511] on span "SS2 PA CH BAT 4-5 C'2 Chauffage - Référence" at bounding box center [1368, 488] width 256 height 45
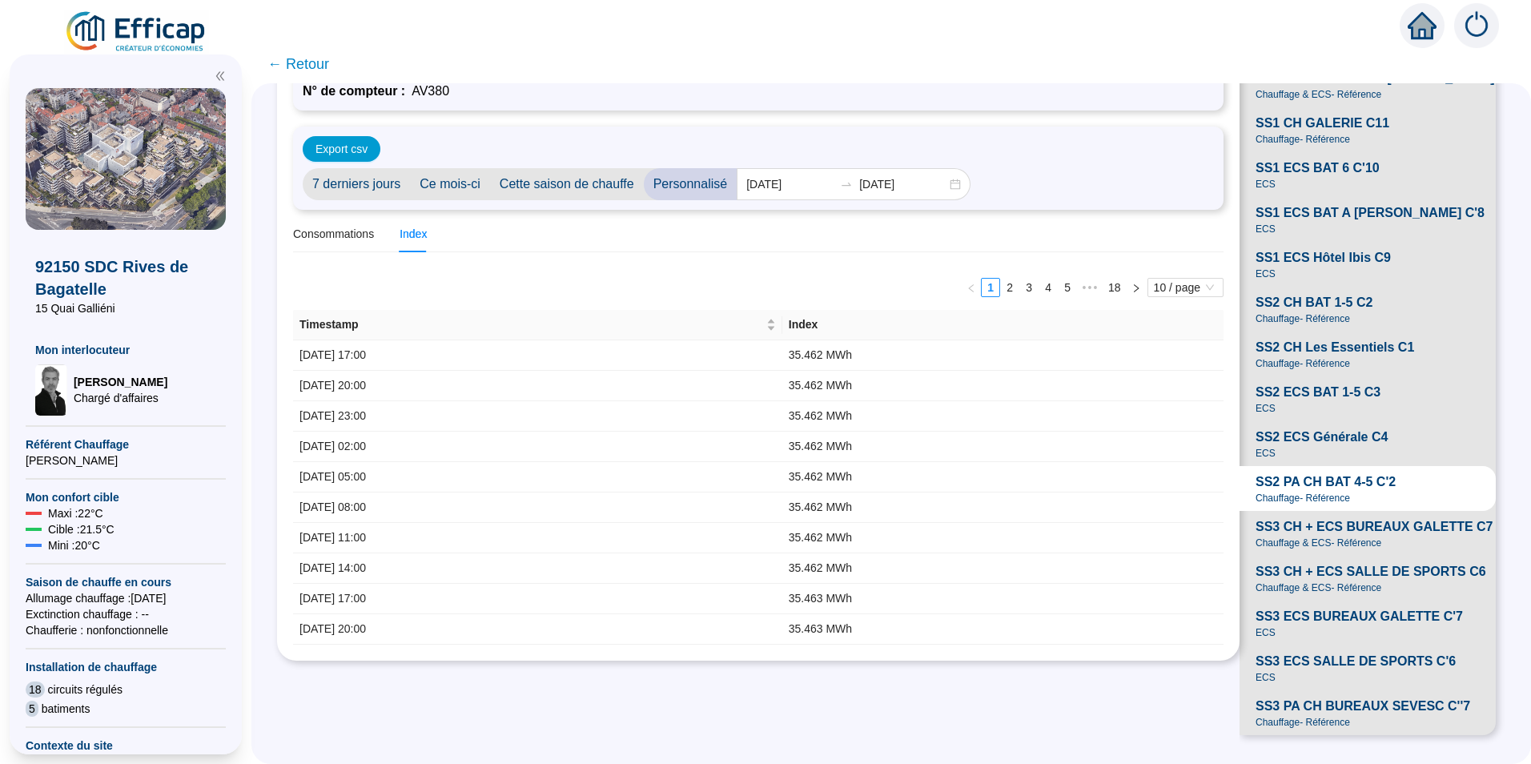
click at [1279, 114] on span "SS1 CH GALERIE C11" at bounding box center [1323, 123] width 134 height 19
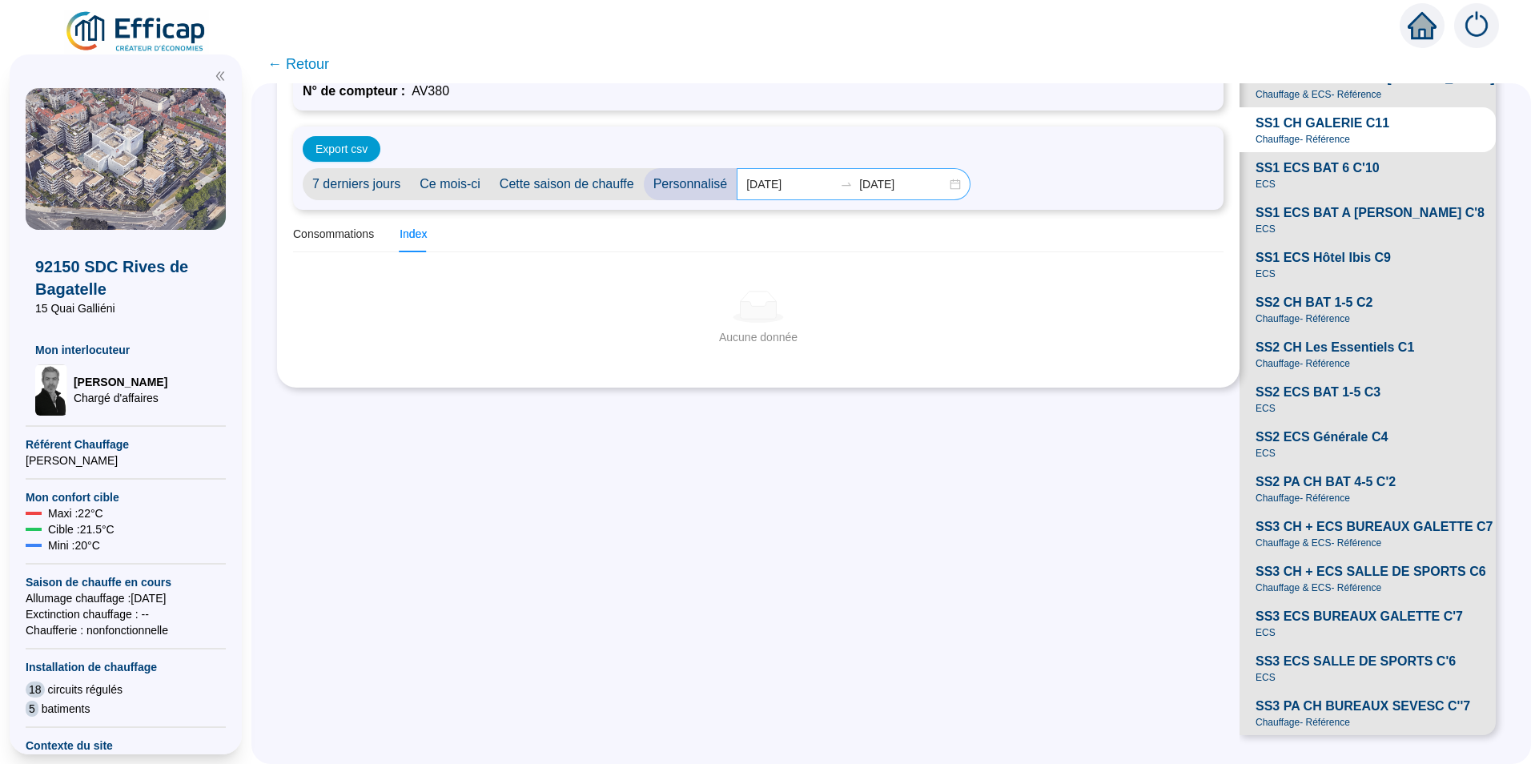
click at [951, 168] on div "[DATE] [DATE]" at bounding box center [854, 184] width 234 height 32
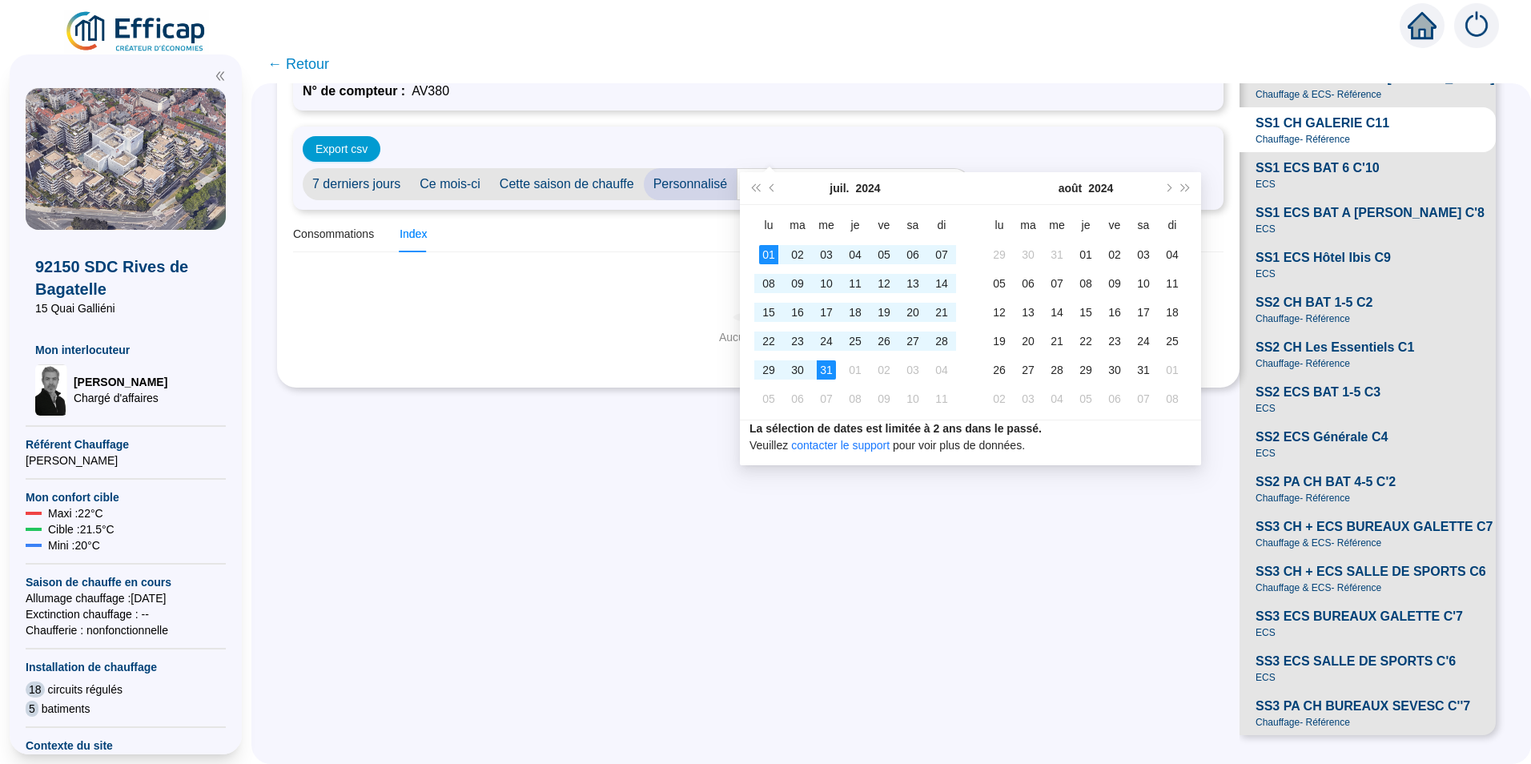
click at [1168, 168] on div "7 derniers jours Ce mois-ci Cette saison de chauffe Personnalisé [DATE] [DATE]" at bounding box center [758, 184] width 911 height 32
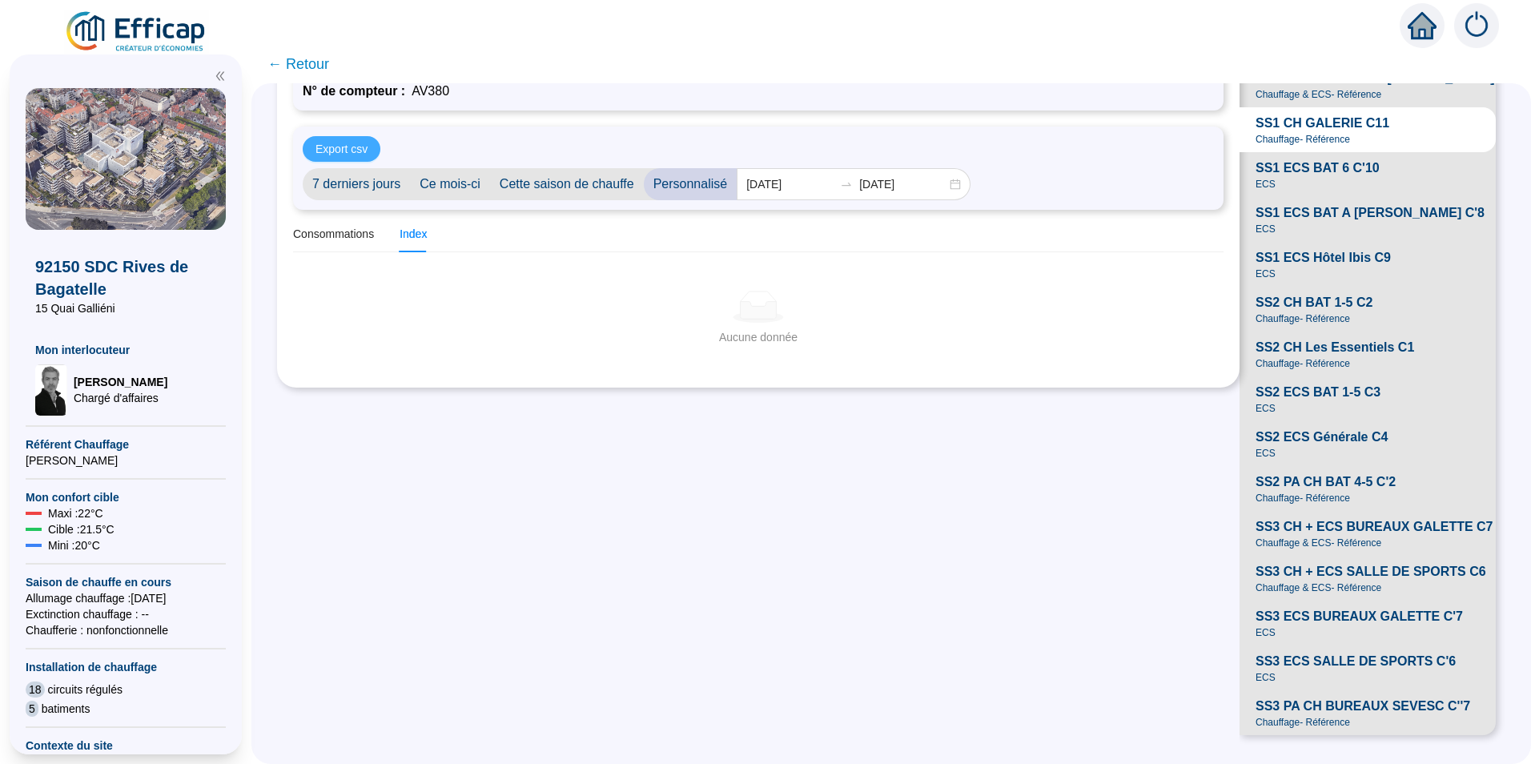
click at [348, 141] on span "Export csv" at bounding box center [342, 149] width 52 height 17
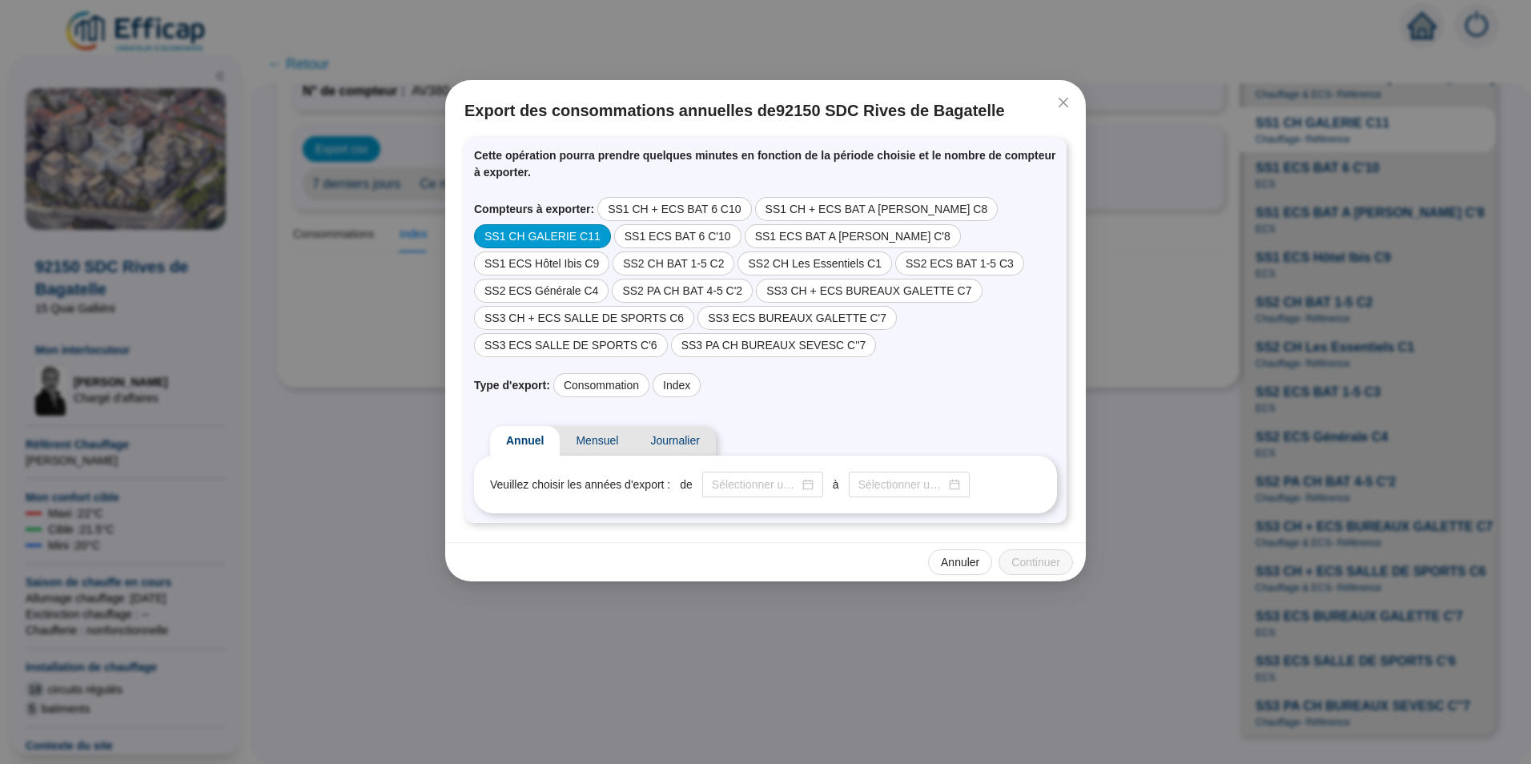
click at [611, 224] on div "SS1 CH GALERIE C11" at bounding box center [542, 236] width 137 height 24
click at [589, 426] on span "Mensuel" at bounding box center [597, 441] width 74 height 30
click at [777, 477] on input at bounding box center [803, 485] width 87 height 17
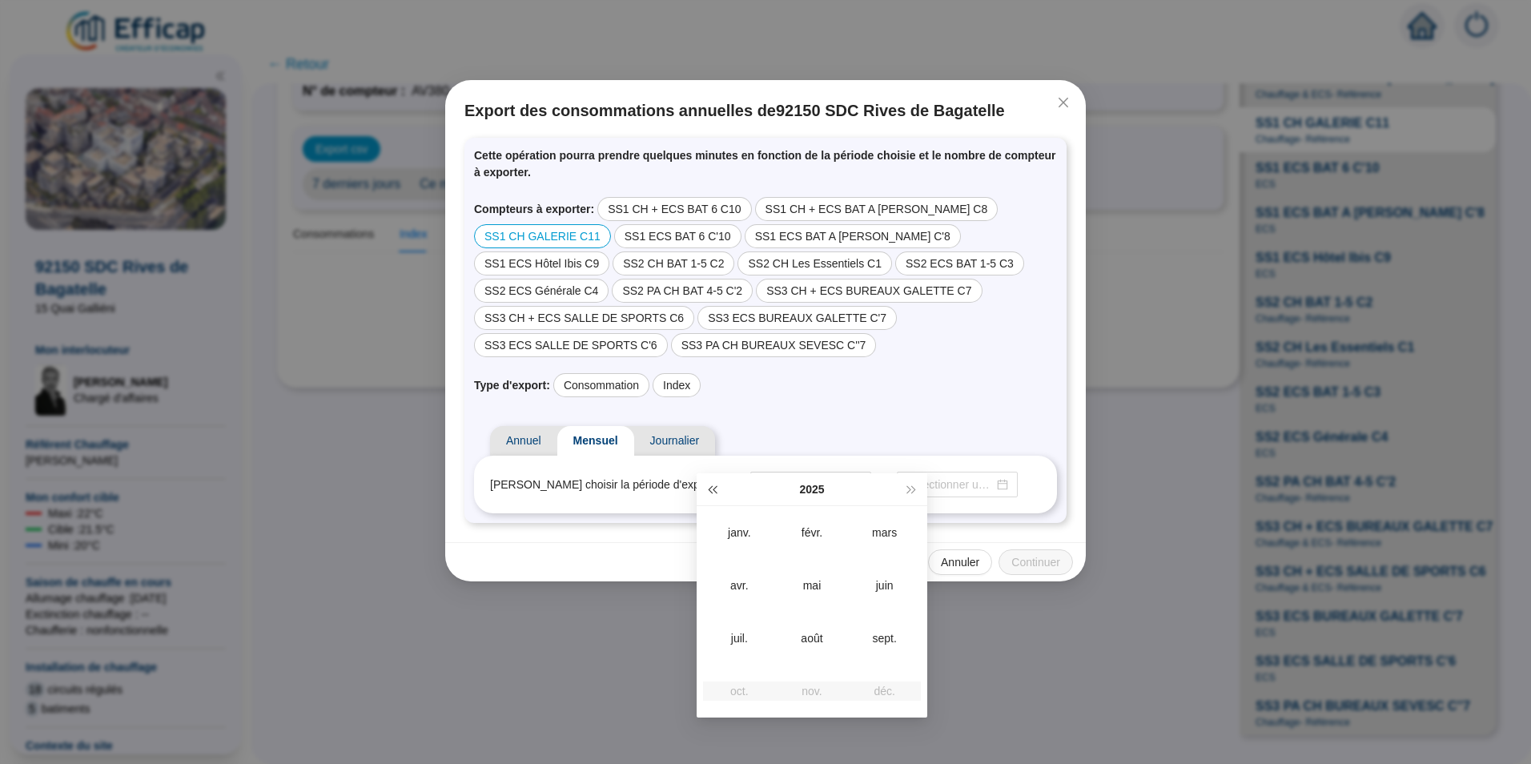
click at [714, 493] on button "Année précédente (Ctrl + gauche)" at bounding box center [712, 489] width 18 height 32
type input "2024-06"
click at [883, 585] on div "juin" at bounding box center [885, 585] width 48 height 19
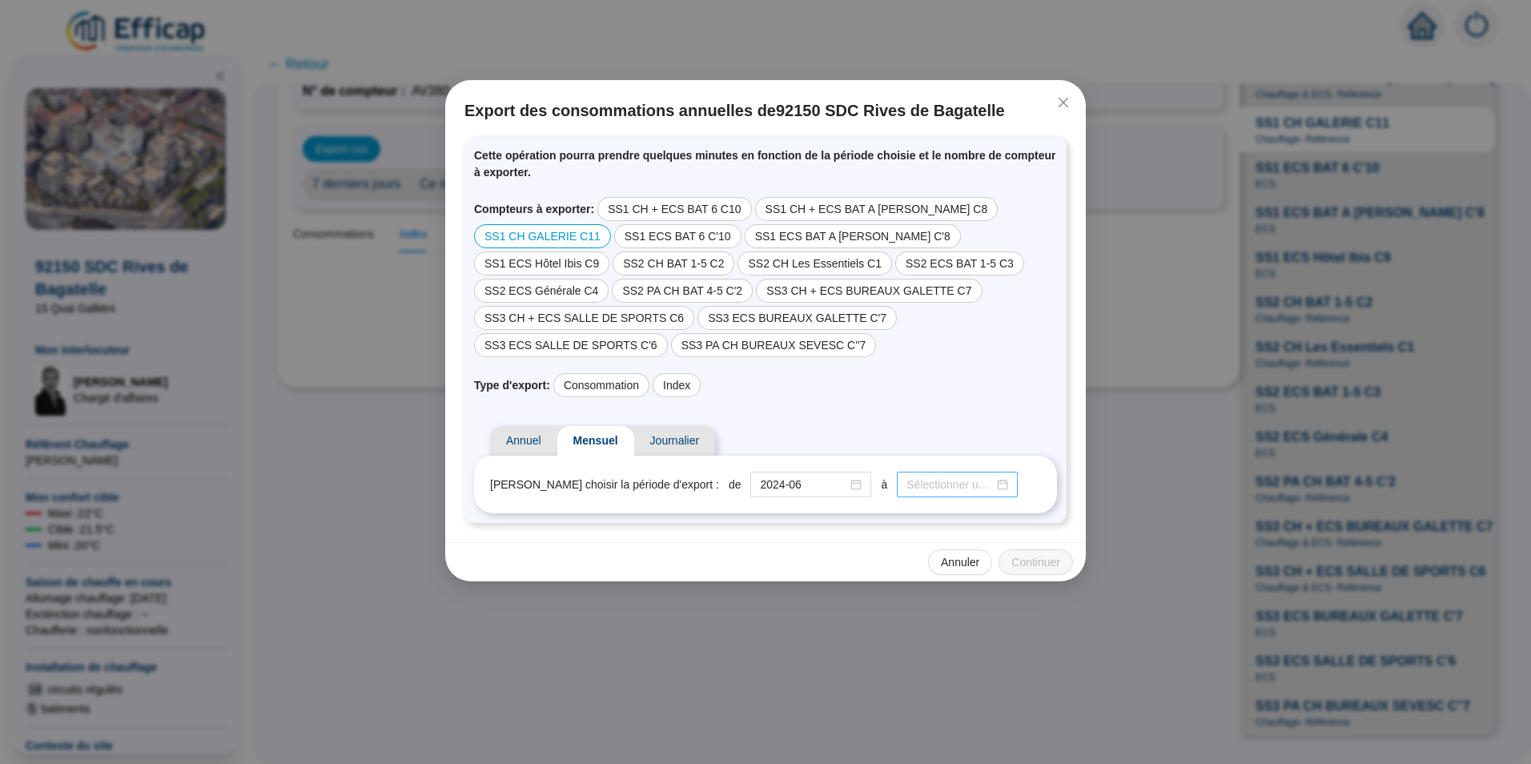
click at [948, 477] on div at bounding box center [958, 485] width 102 height 17
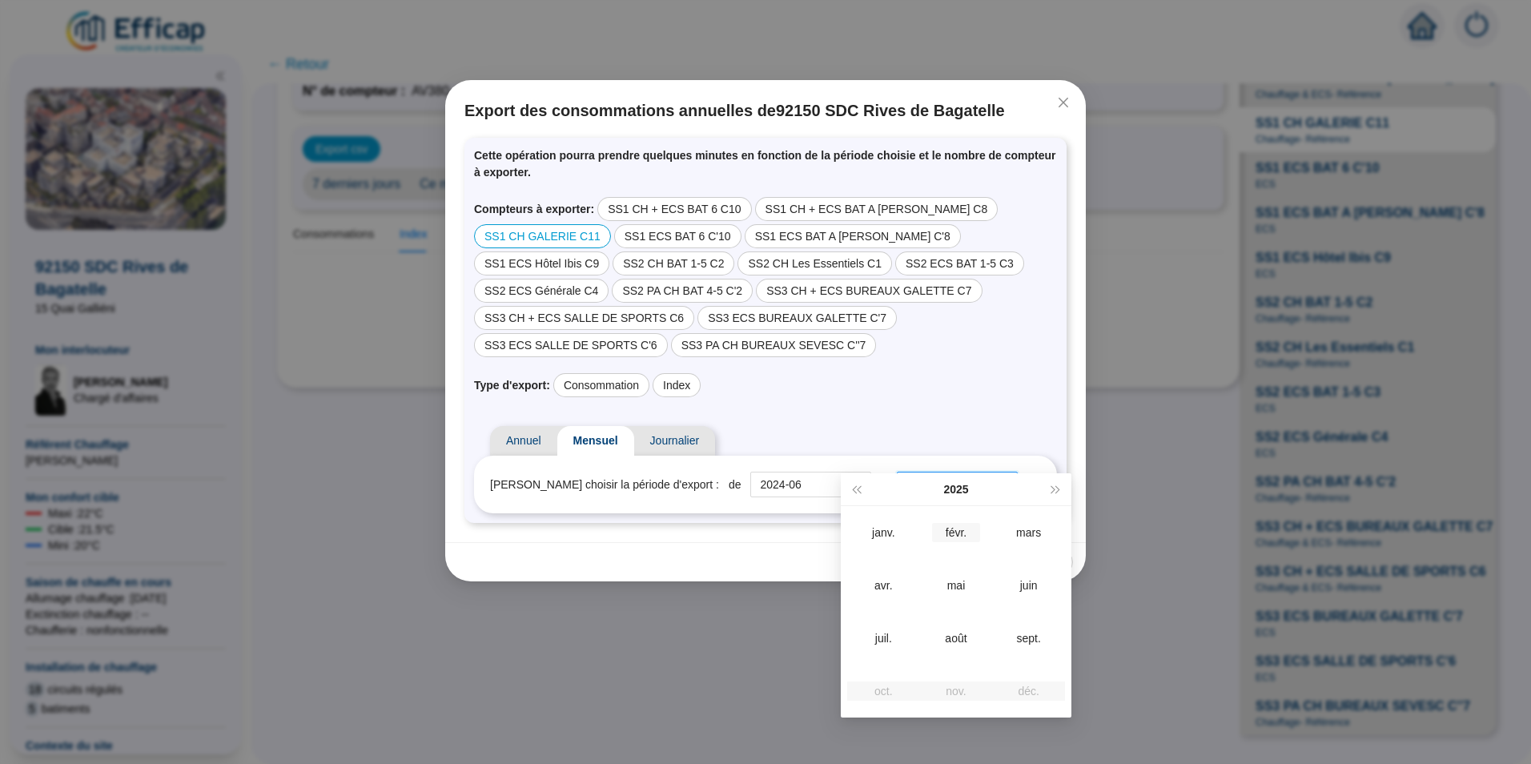
type input "2025-02"
click at [860, 490] on span "Année précédente (Ctrl + gauche)" at bounding box center [856, 489] width 8 height 8
type input "2024-06"
click at [1032, 581] on div "juin" at bounding box center [1029, 585] width 48 height 19
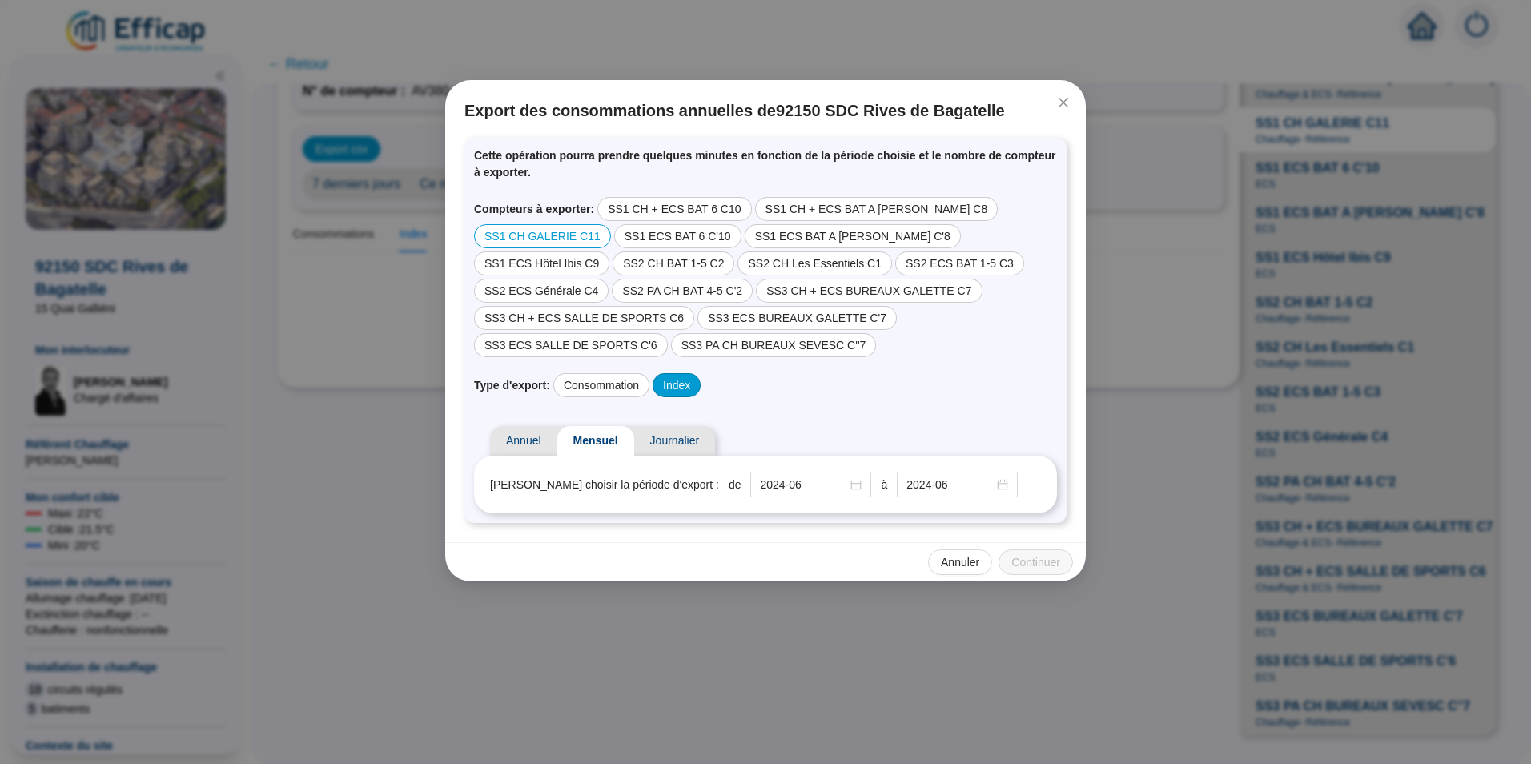
click at [676, 373] on div "Index" at bounding box center [677, 385] width 48 height 24
click at [1045, 554] on span "Continuer" at bounding box center [1036, 562] width 49 height 17
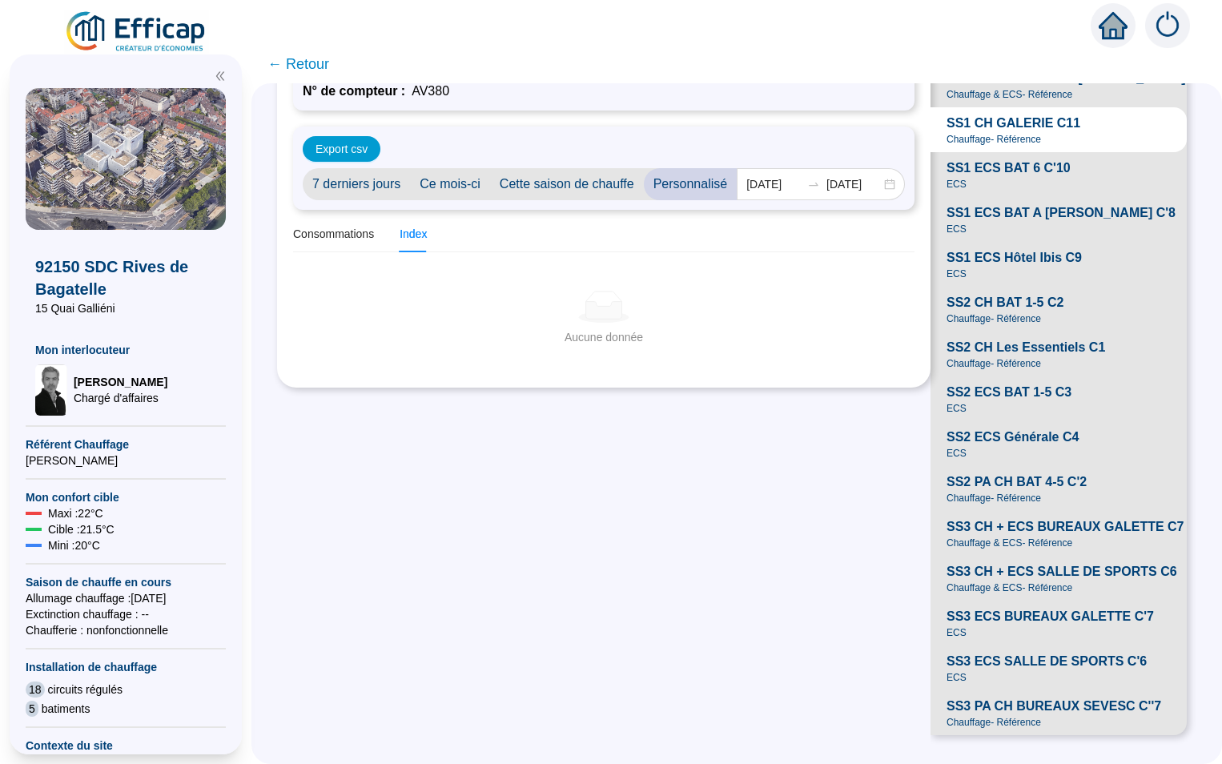
click at [698, 168] on span "Personnalisé" at bounding box center [691, 184] width 94 height 32
click at [783, 176] on input "[DATE]" at bounding box center [773, 184] width 54 height 17
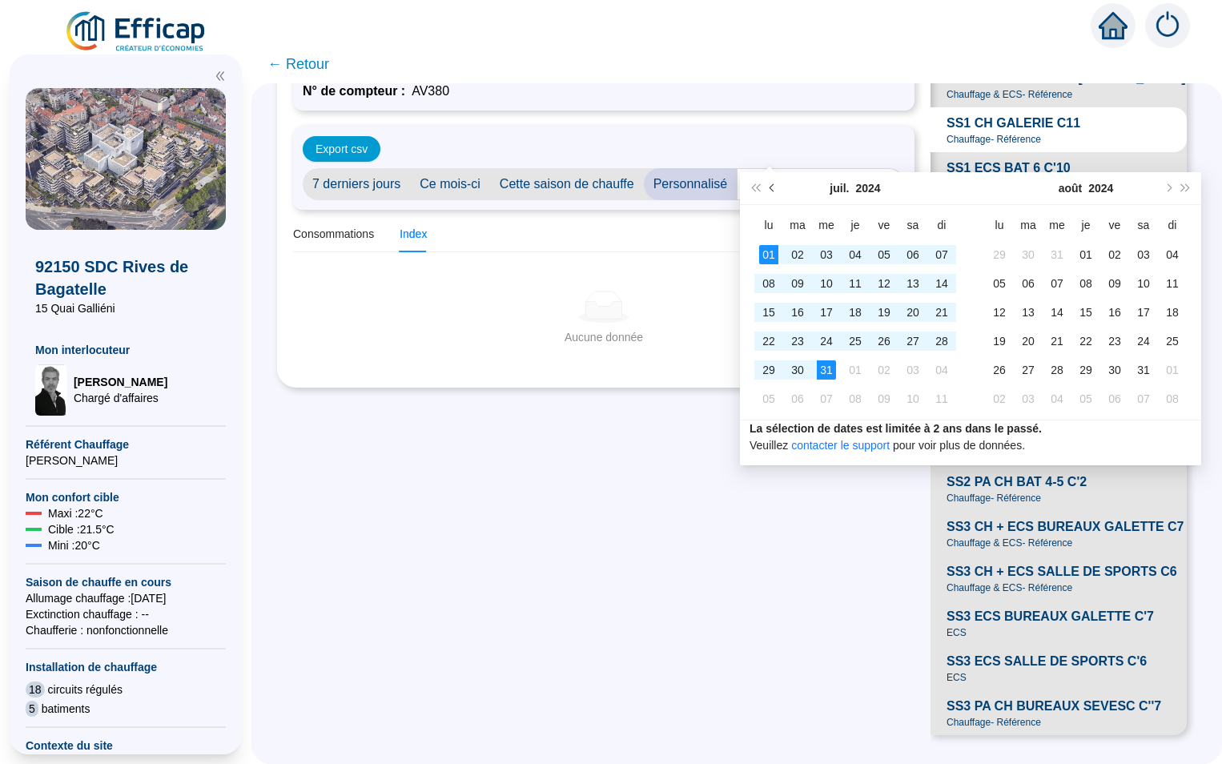
click at [774, 187] on span "Mois précédent (PageUp)" at bounding box center [774, 188] width 8 height 8
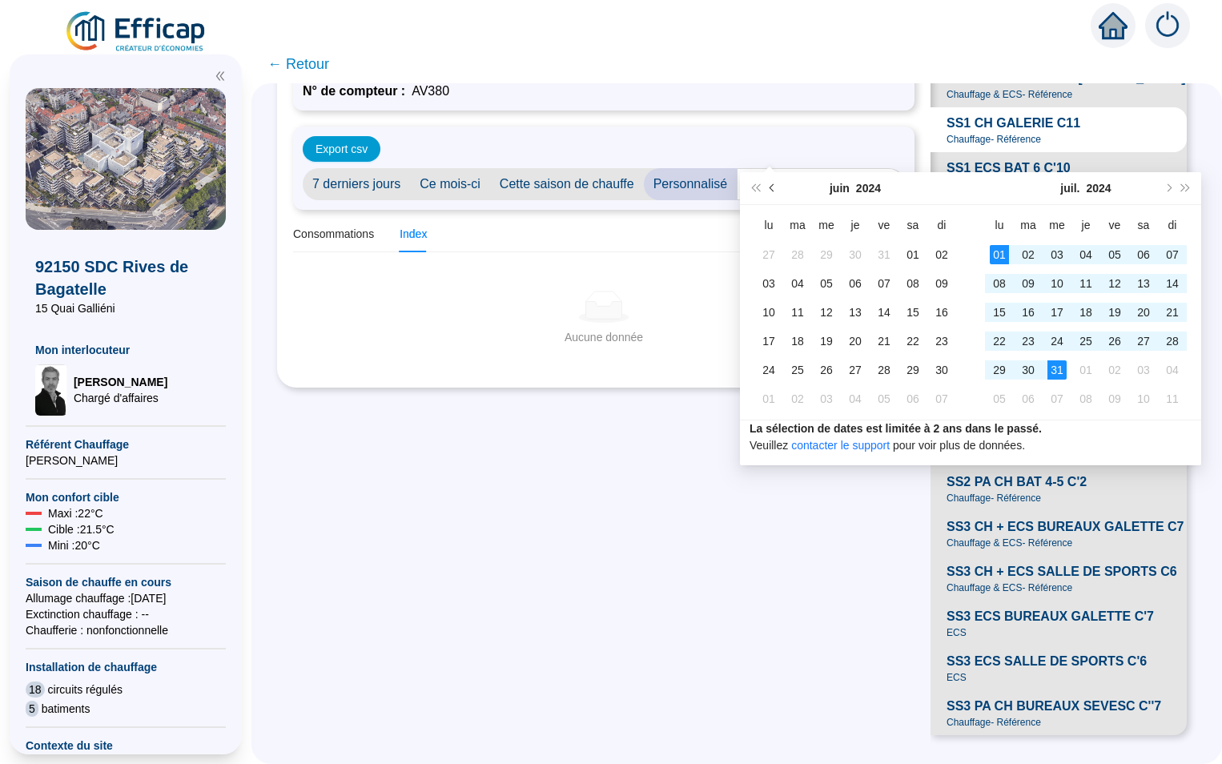
click at [773, 184] on span "Mois précédent (PageUp)" at bounding box center [774, 188] width 8 height 8
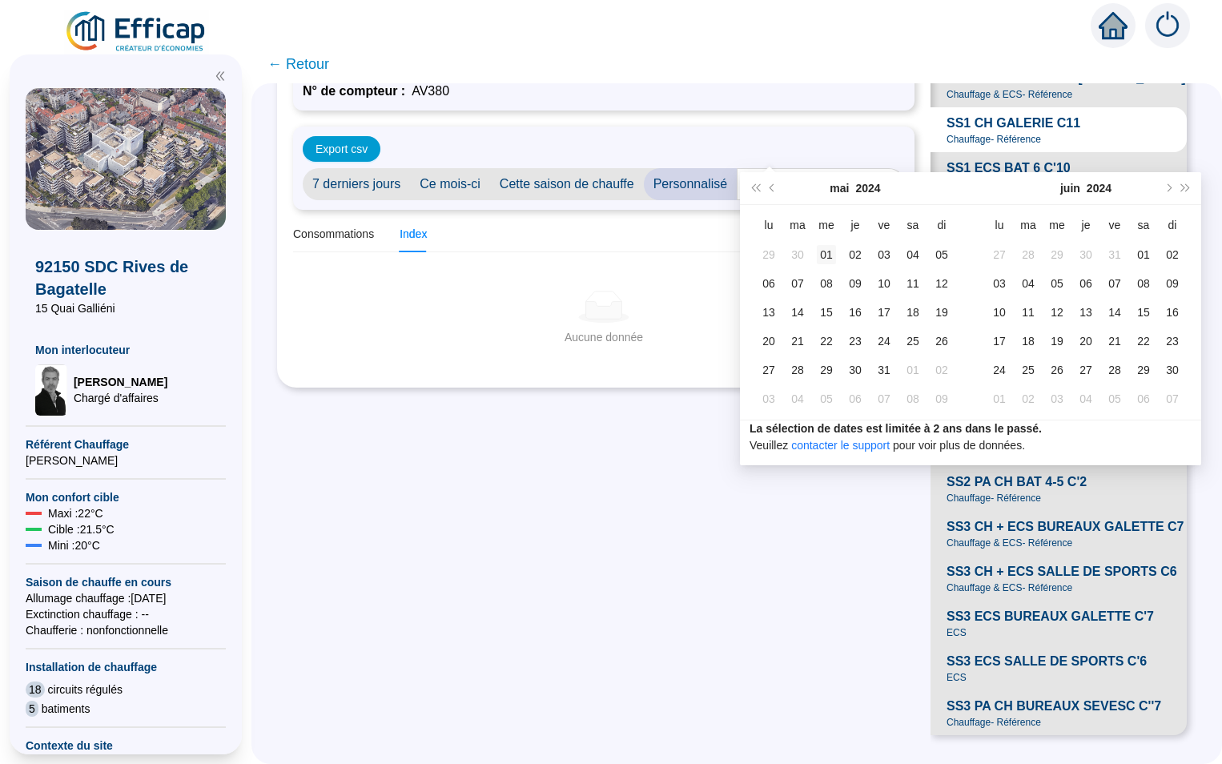
type input "[DATE]"
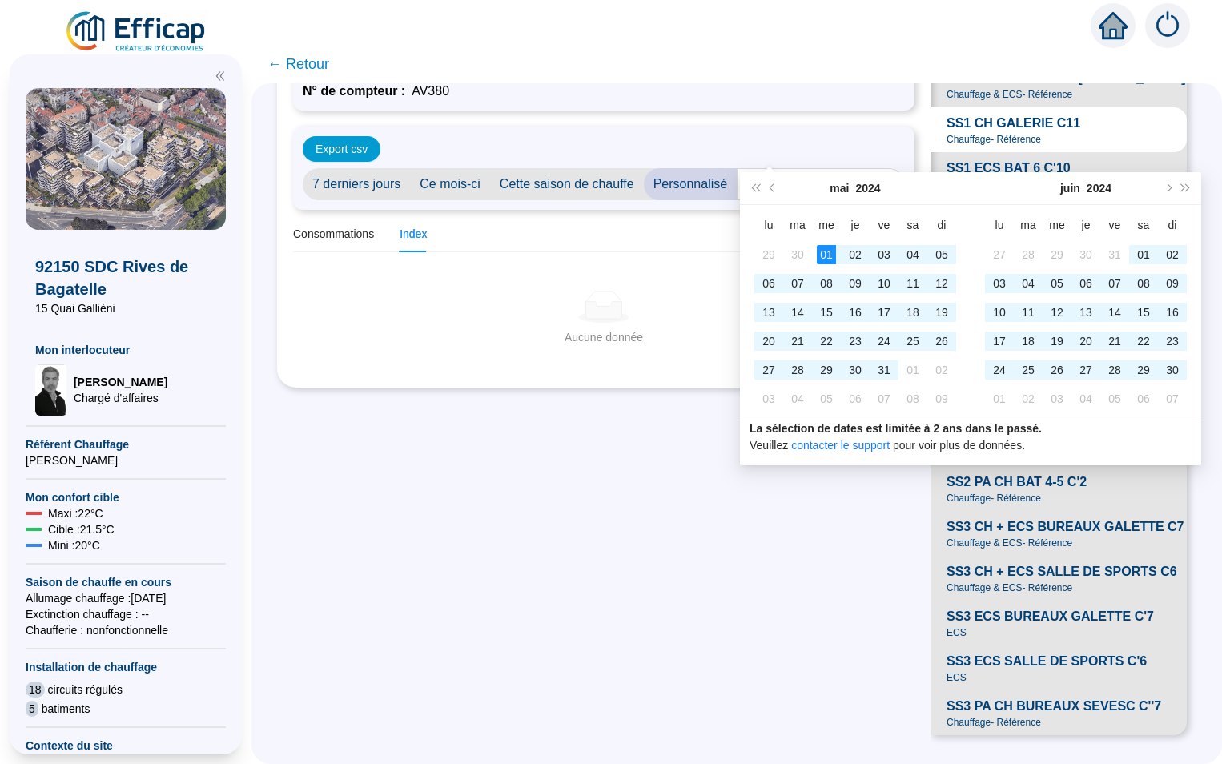
click at [827, 255] on div "01" at bounding box center [826, 254] width 19 height 19
type input "[DATE]"
click at [1169, 370] on div "30" at bounding box center [1172, 369] width 19 height 19
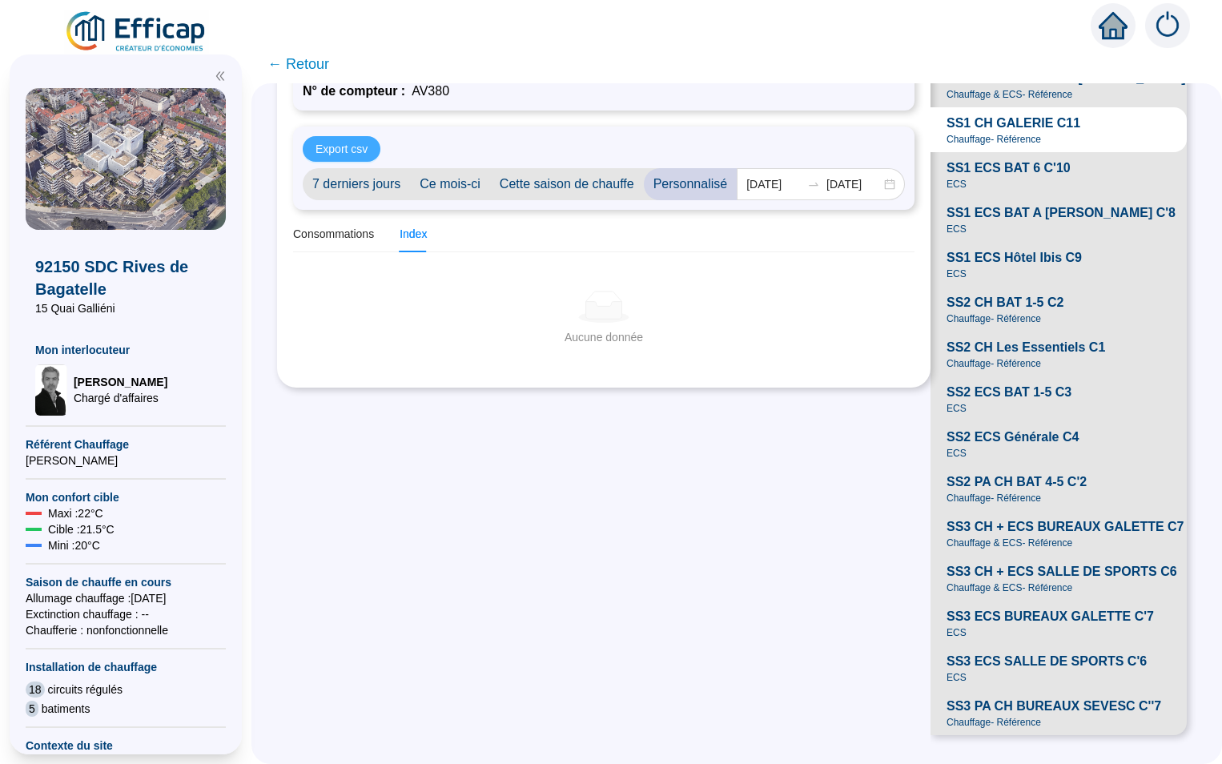
click at [363, 141] on span "Export csv" at bounding box center [342, 149] width 52 height 17
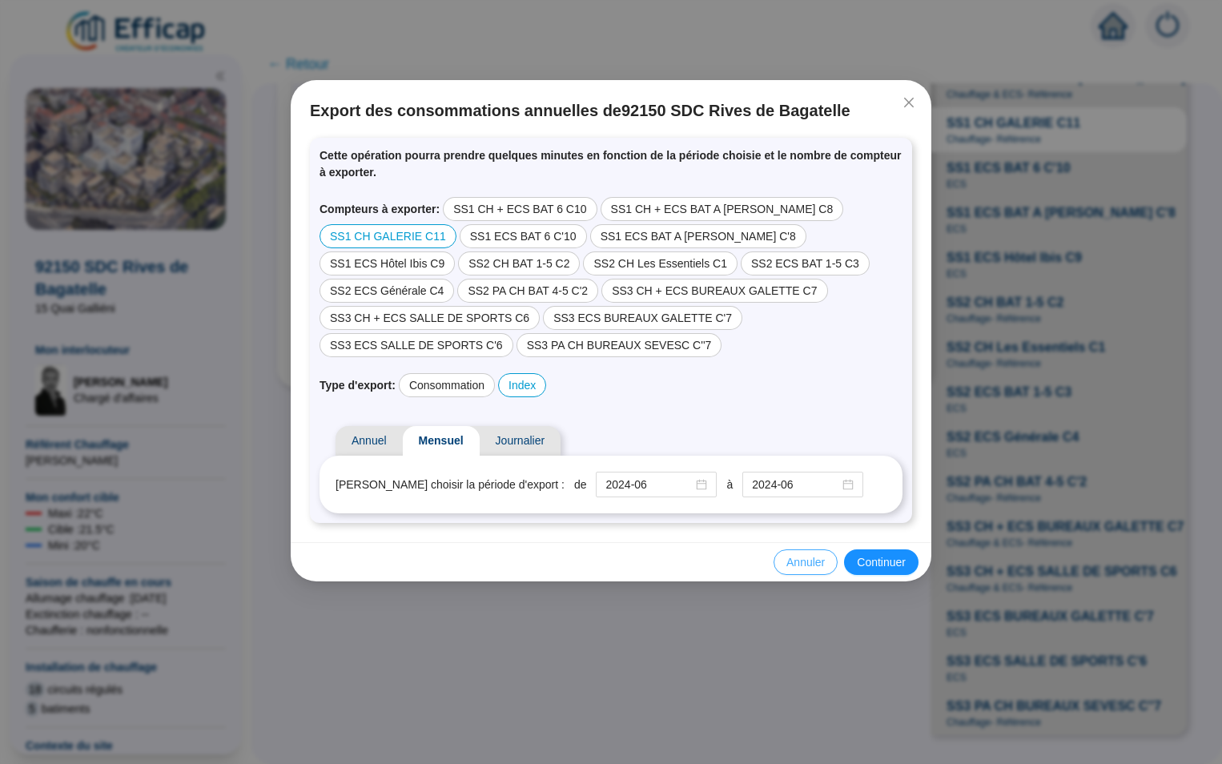
click at [812, 554] on span "Annuler" at bounding box center [806, 562] width 38 height 17
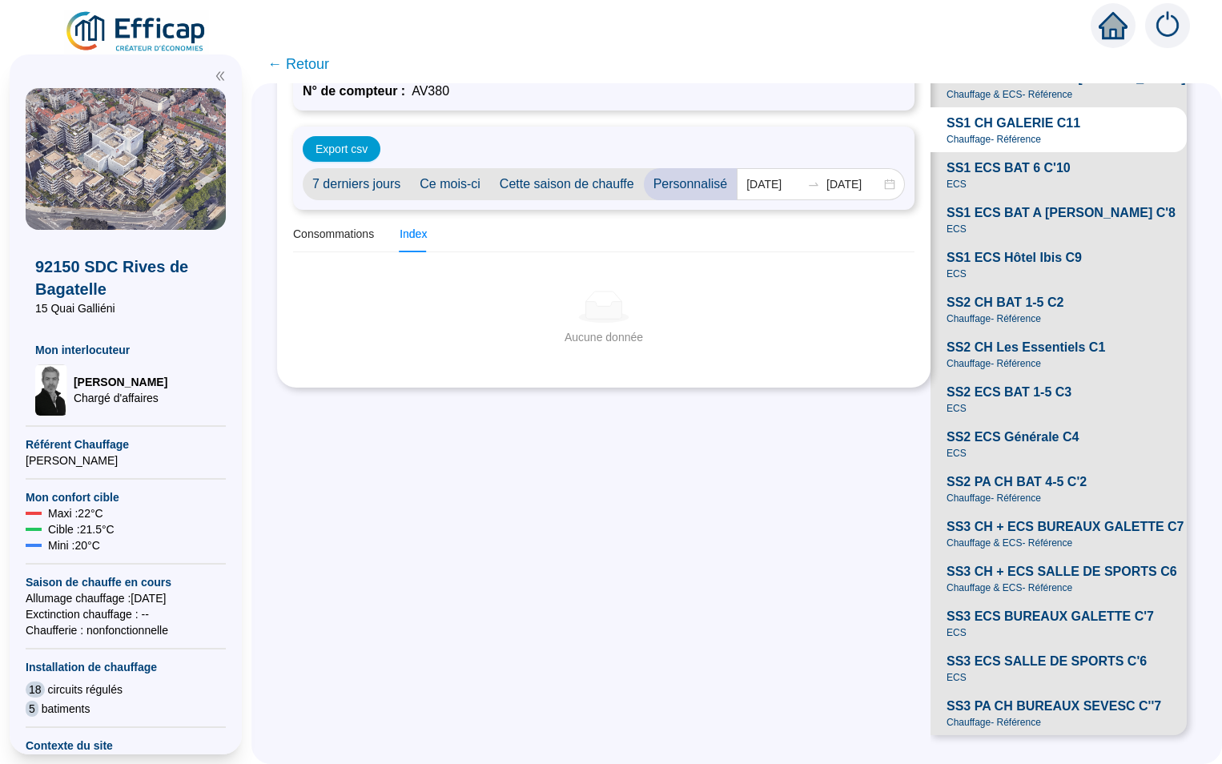
click at [301, 66] on span "← Retour" at bounding box center [299, 64] width 62 height 22
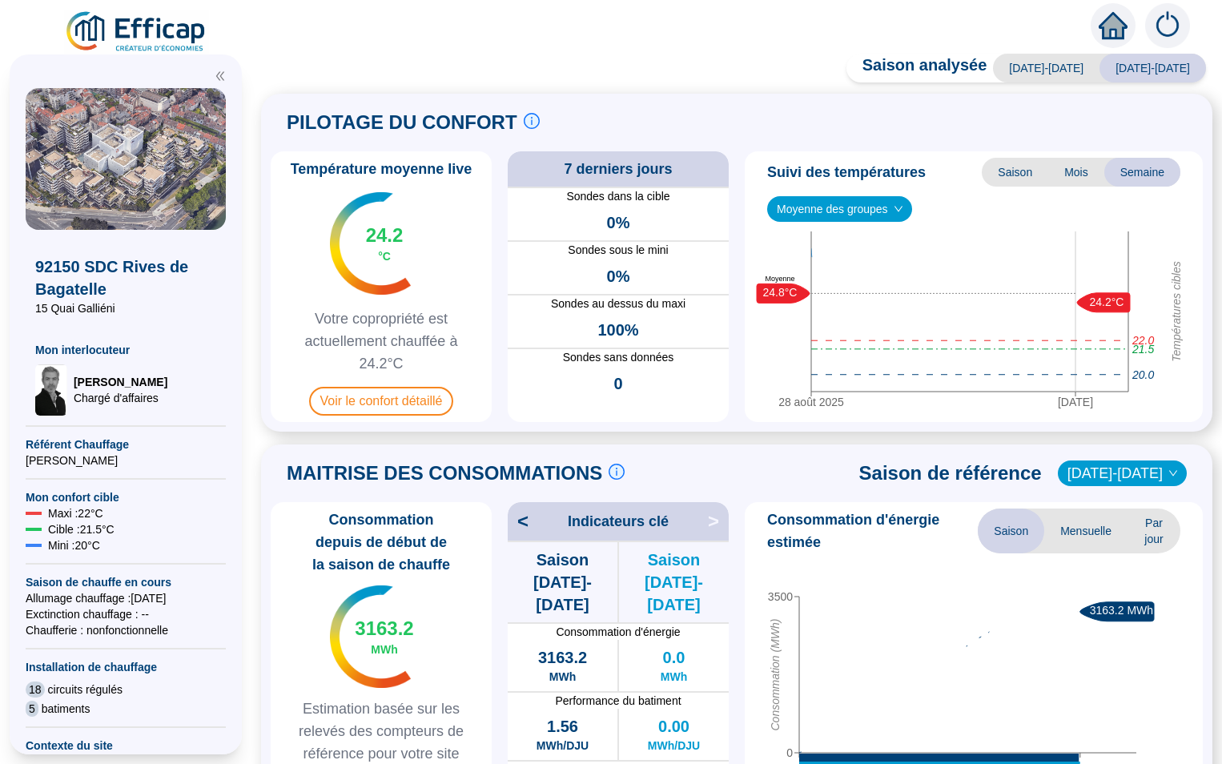
click at [342, 107] on div "PILOTAGE DU CONFORT Le pilotage du confort est fondamental pour le confort de t…" at bounding box center [413, 122] width 253 height 38
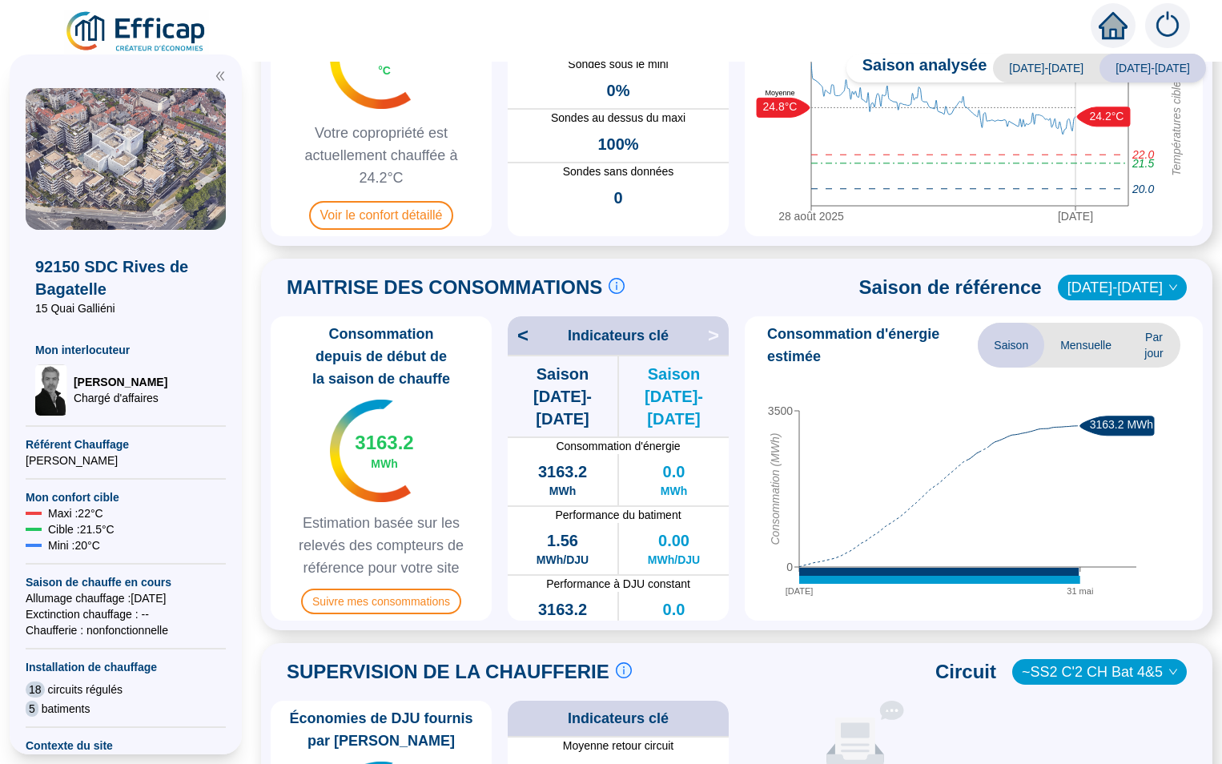
scroll to position [240, 0]
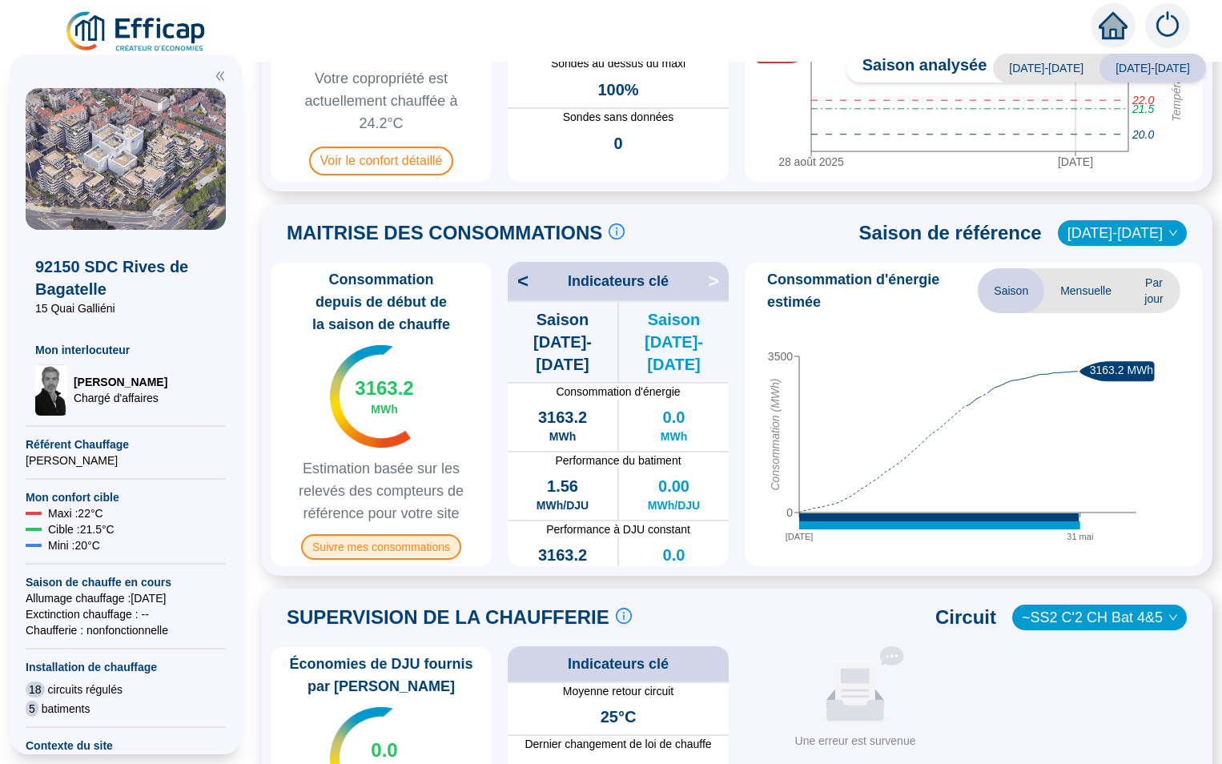
click at [380, 548] on span "Suivre mes consommations" at bounding box center [381, 547] width 160 height 26
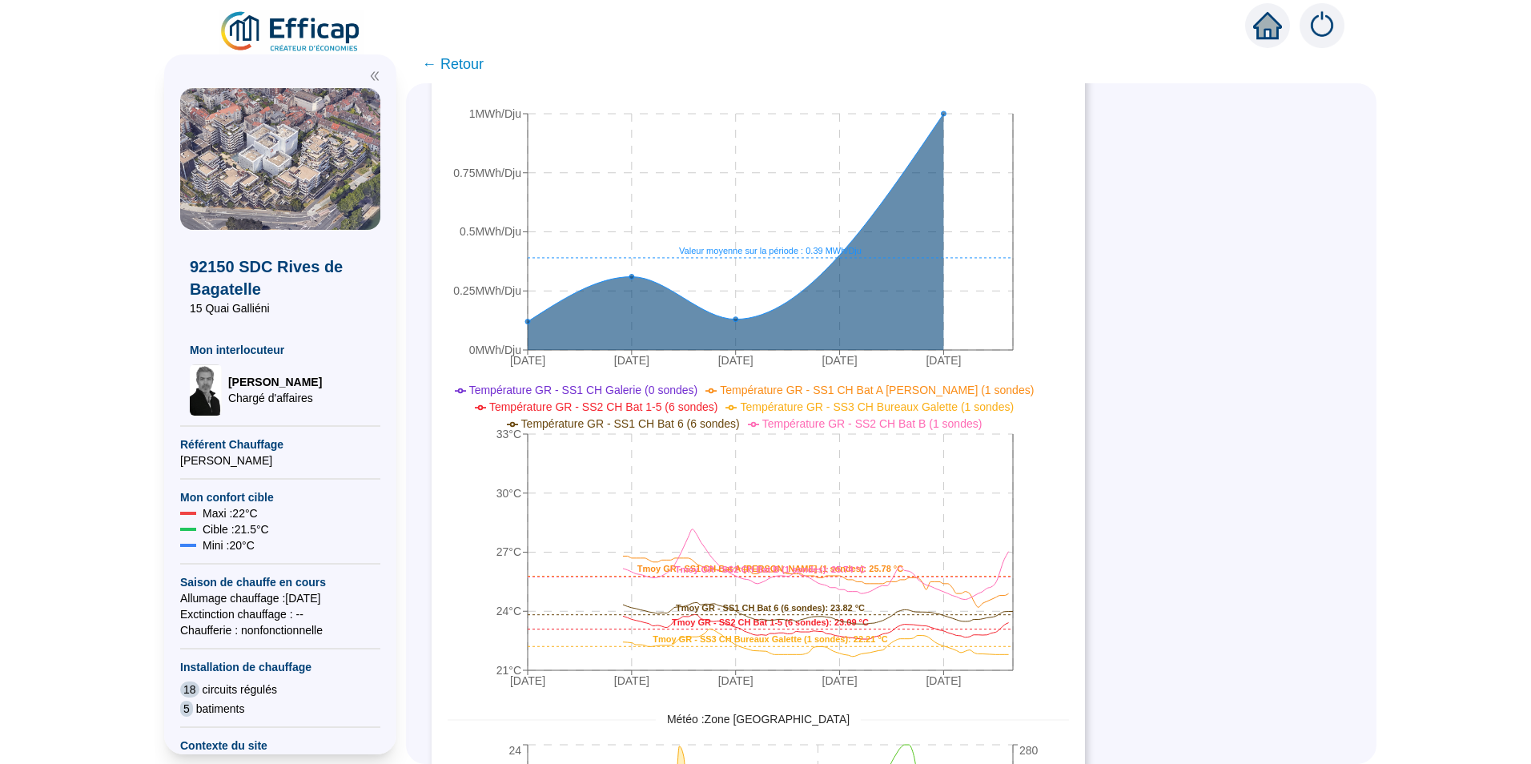
scroll to position [881, 0]
